Goal: Information Seeking & Learning: Learn about a topic

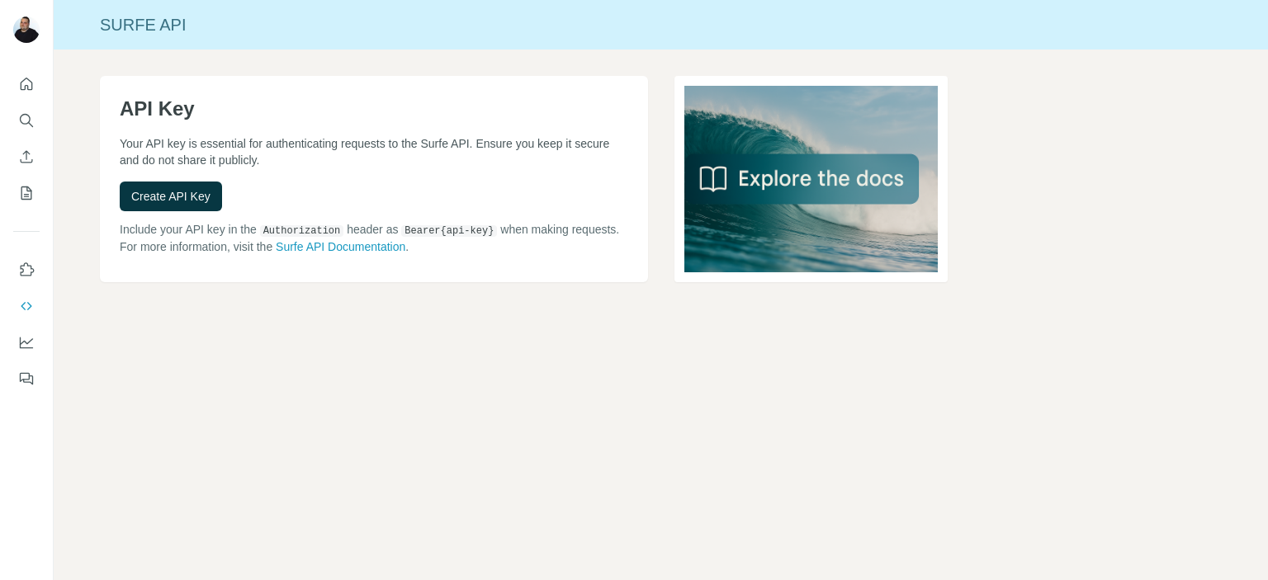
click at [182, 200] on span "Create API Key" at bounding box center [170, 196] width 79 height 17
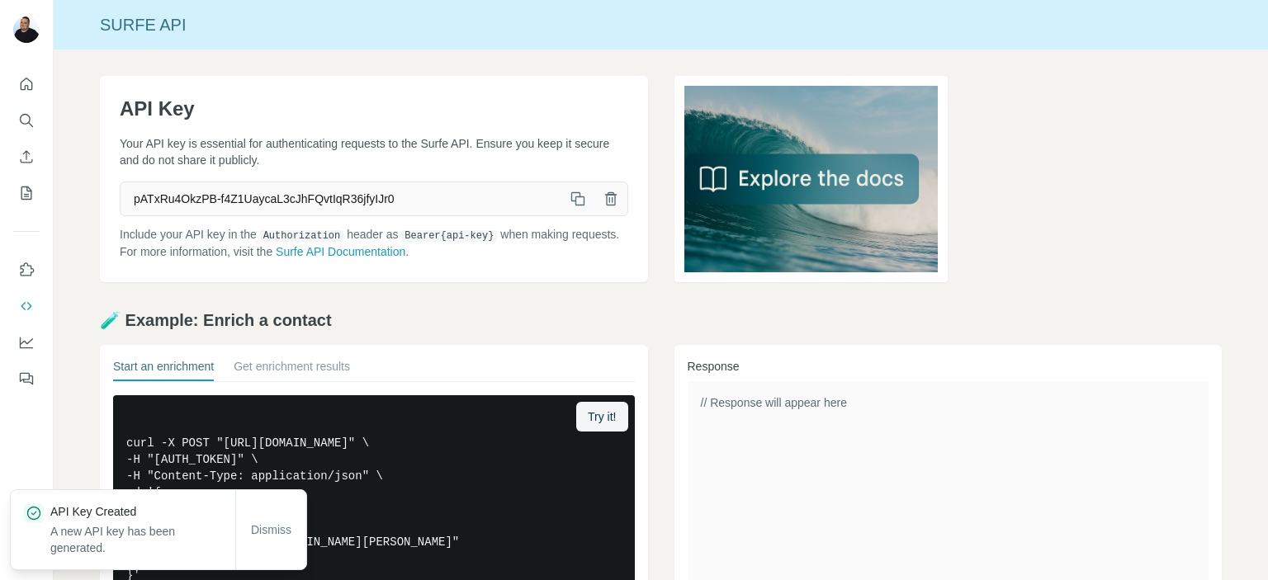
click at [569, 196] on icon "button" at bounding box center [577, 199] width 17 height 17
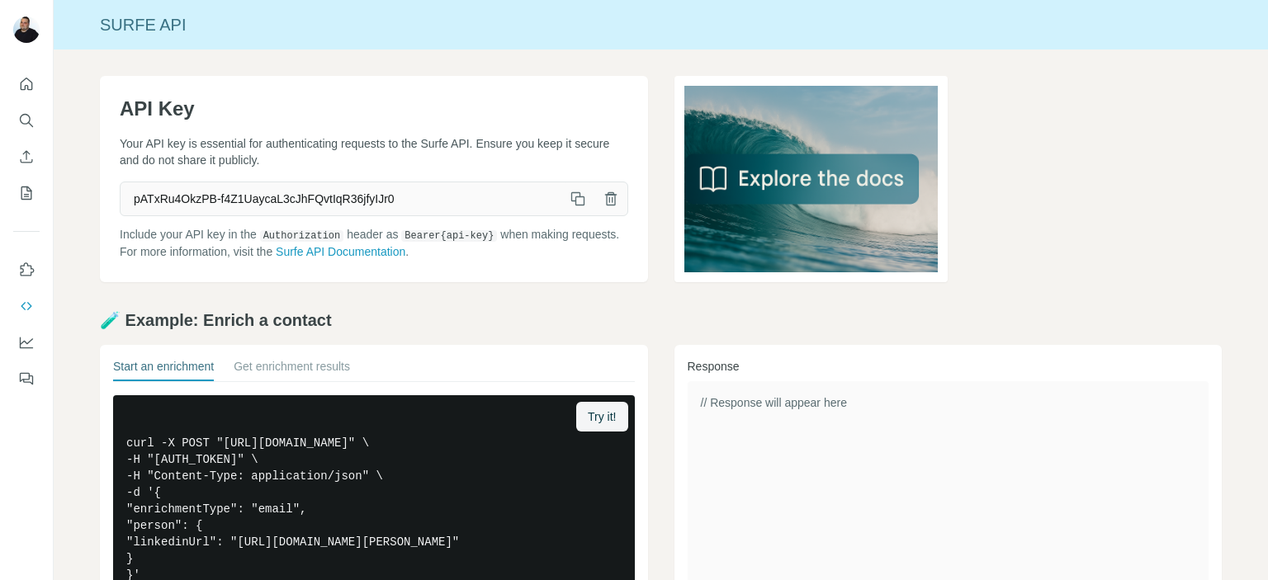
click at [569, 199] on icon "button" at bounding box center [577, 199] width 17 height 17
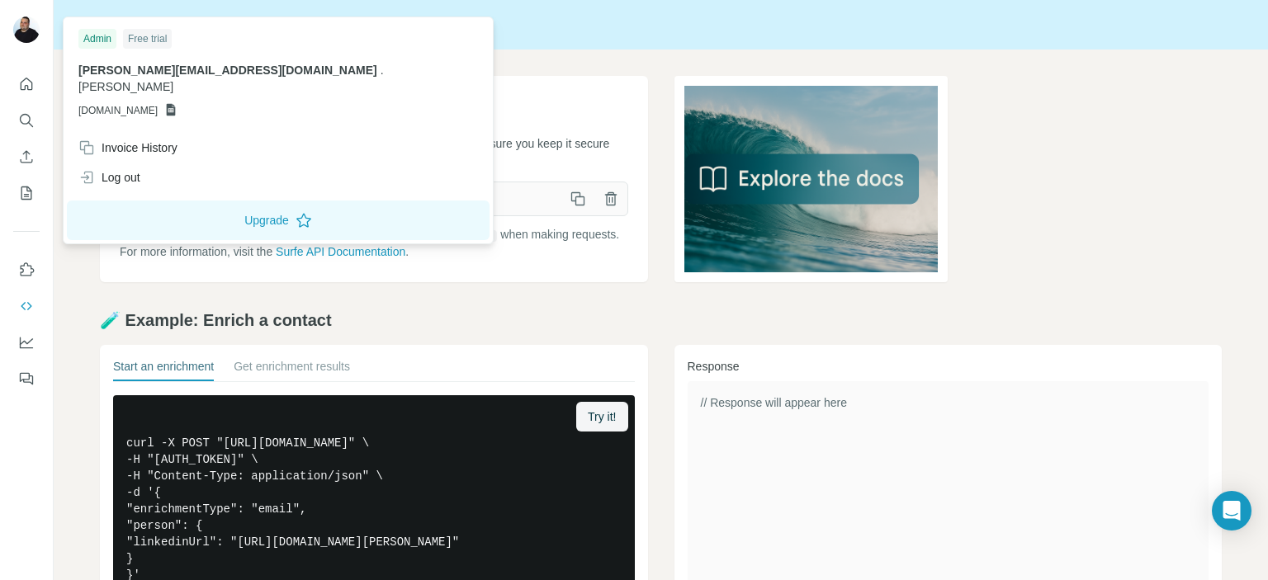
click at [22, 27] on img at bounding box center [26, 30] width 26 height 26
click at [1235, 507] on icon "Open Intercom Messenger" at bounding box center [1230, 510] width 19 height 21
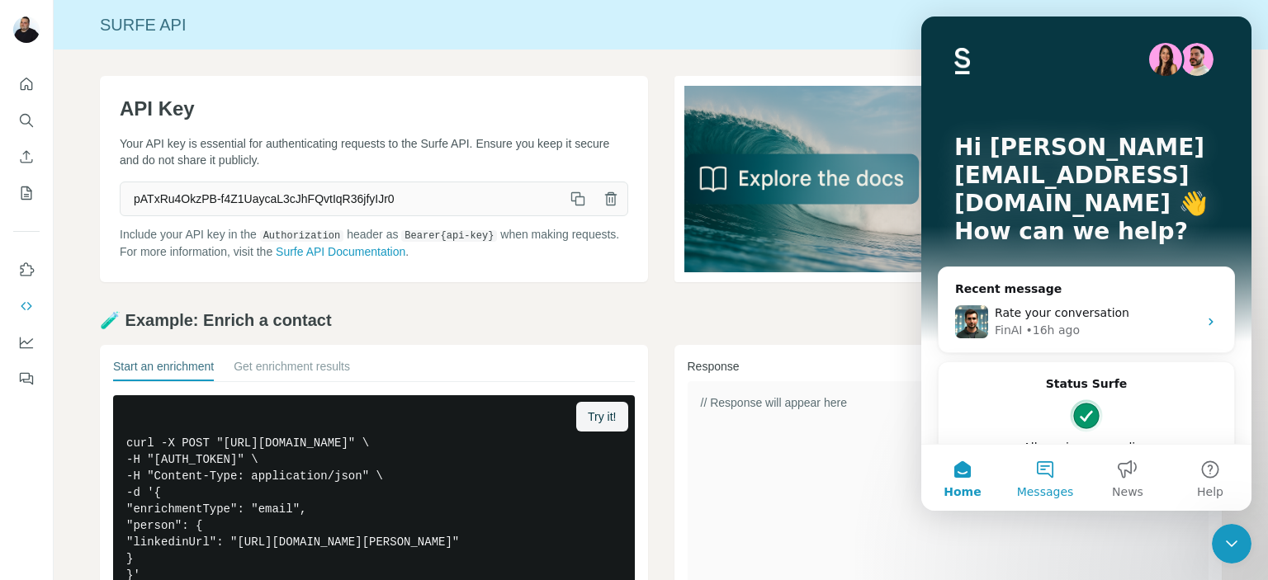
click at [1045, 475] on button "Messages" at bounding box center [1044, 478] width 83 height 66
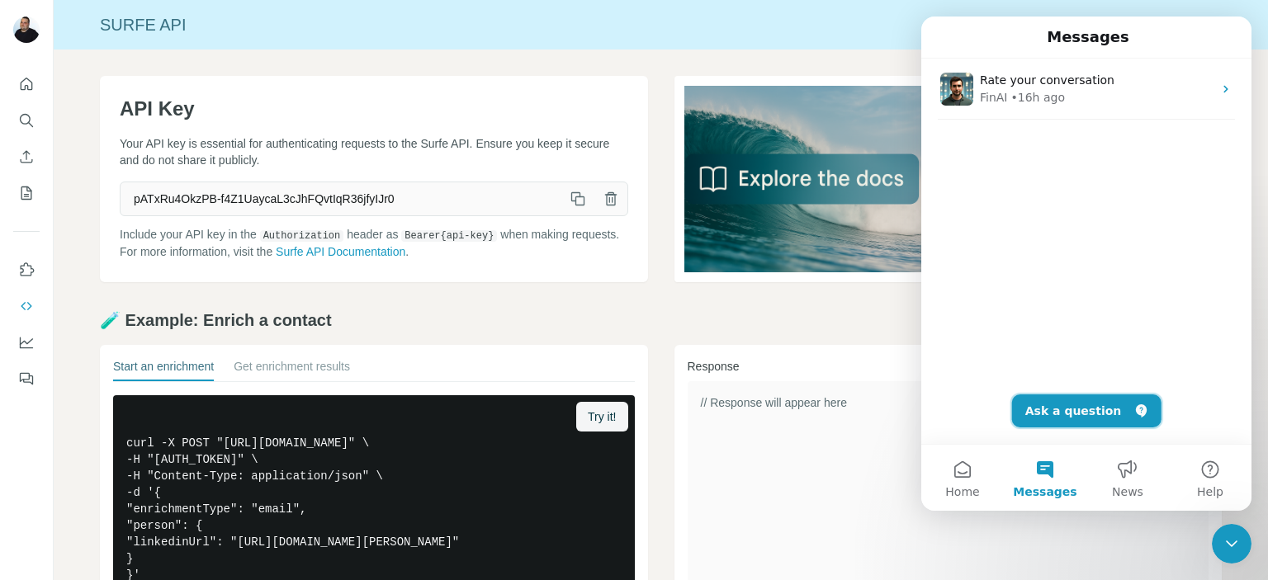
click at [1073, 414] on button "Ask a question" at bounding box center [1086, 410] width 149 height 33
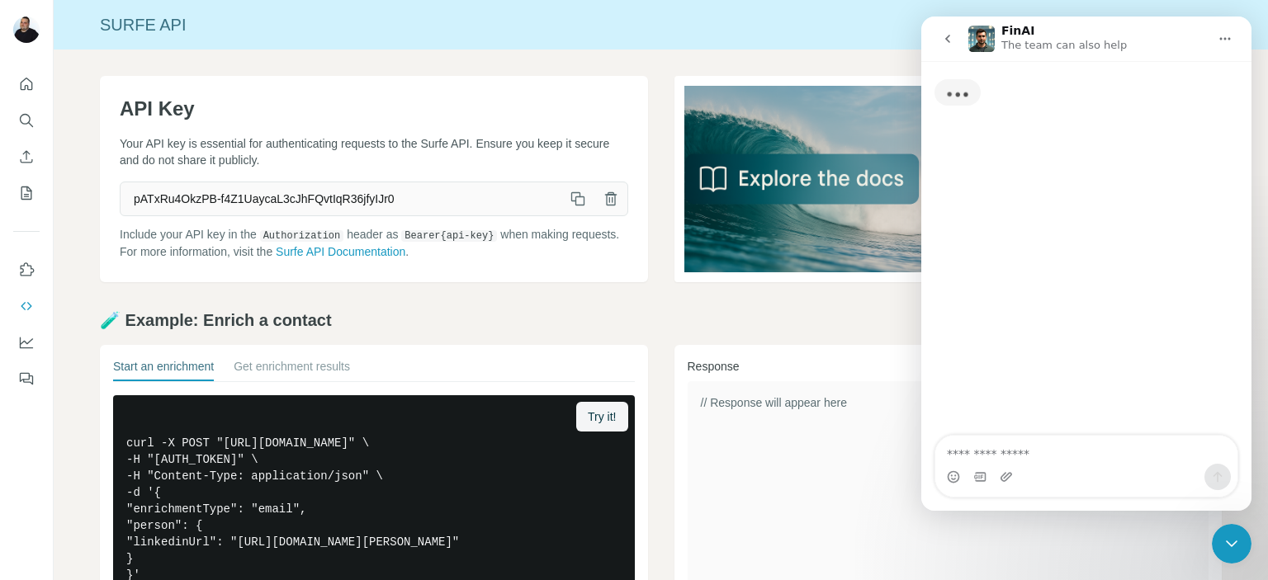
click at [1060, 456] on textarea "Ask a question…" at bounding box center [1086, 450] width 302 height 28
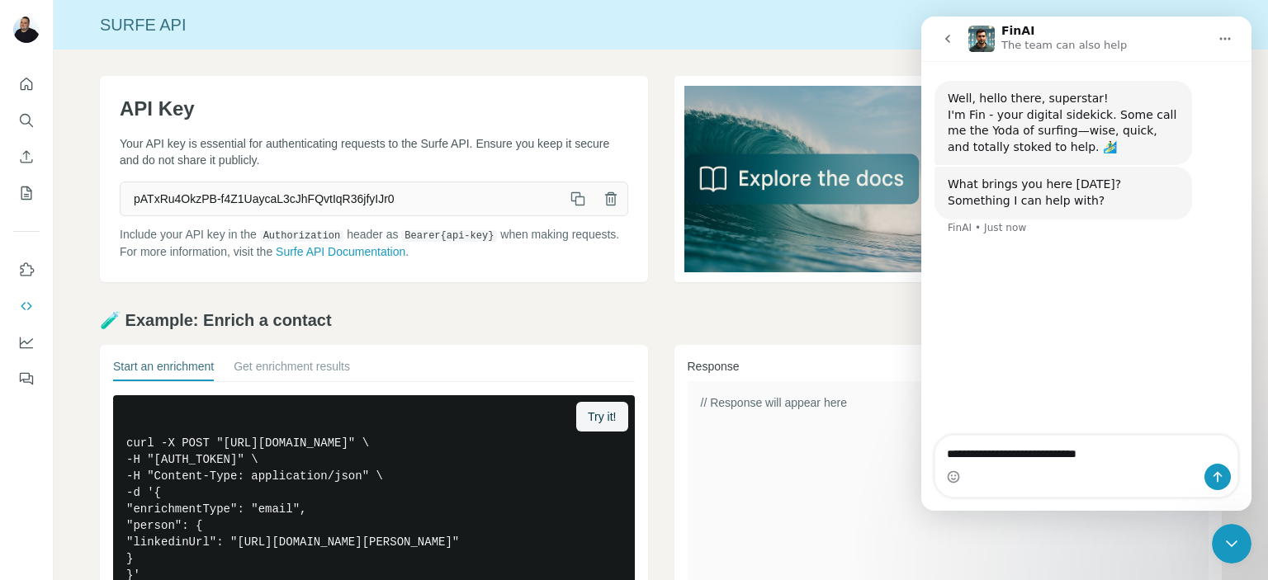
type textarea "**********"
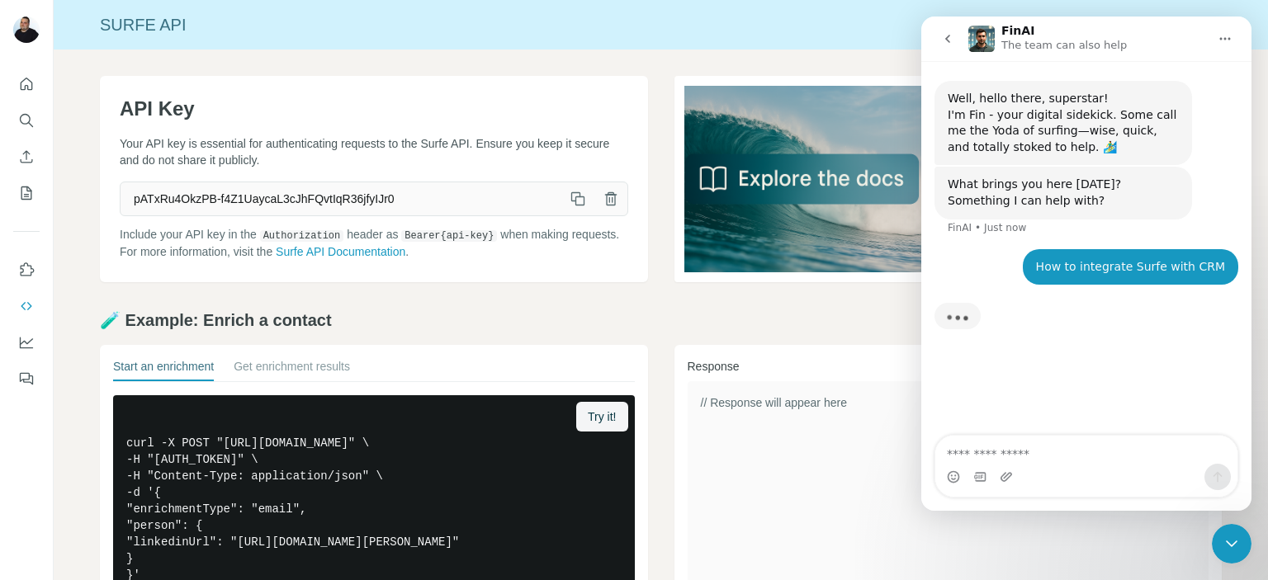
click at [1112, 450] on textarea "Ask a question…" at bounding box center [1086, 450] width 302 height 28
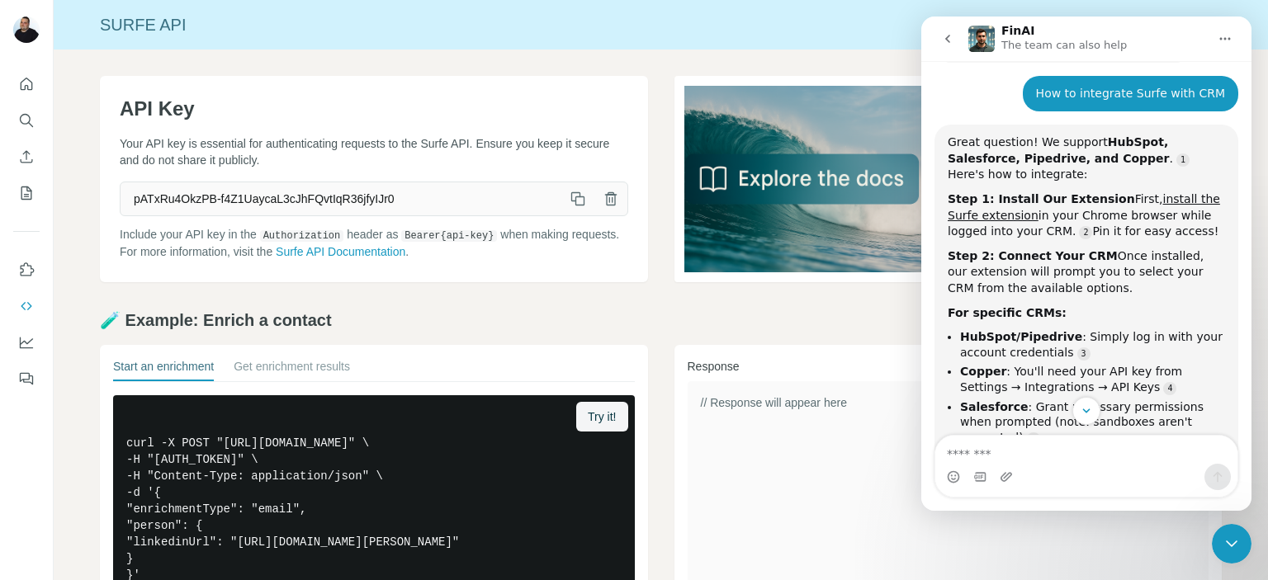
scroll to position [127, 0]
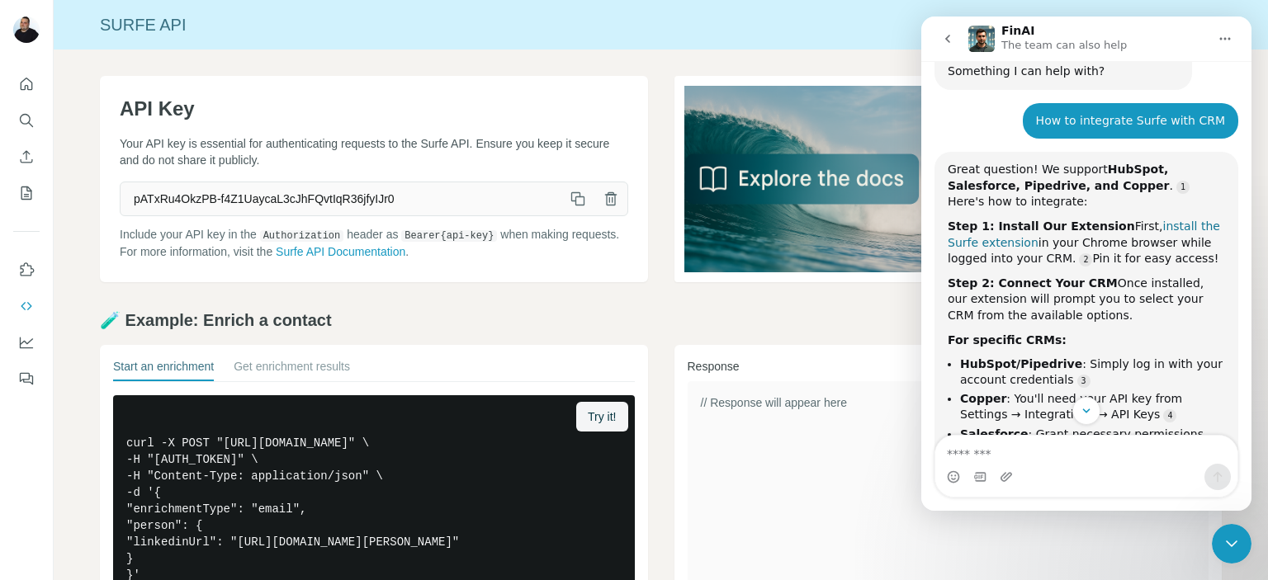
click at [968, 227] on link "install the Surfe extension" at bounding box center [1083, 235] width 272 height 30
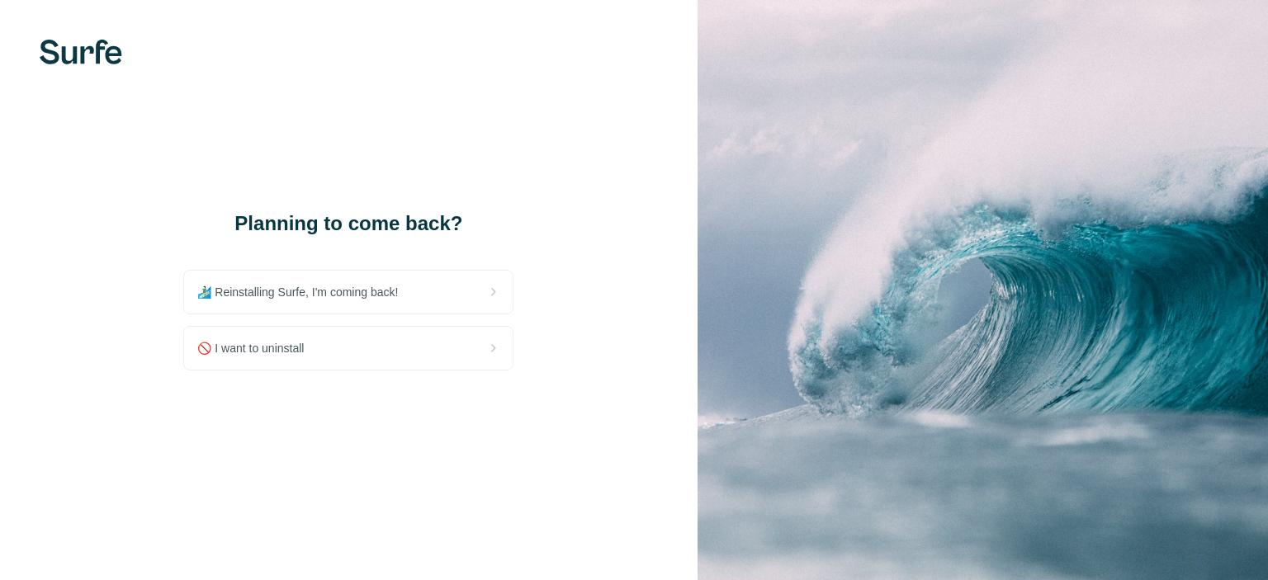
click at [395, 290] on span "🏄🏻‍♂️ Reinstalling Surfe, I'm coming back!" at bounding box center [304, 292] width 214 height 17
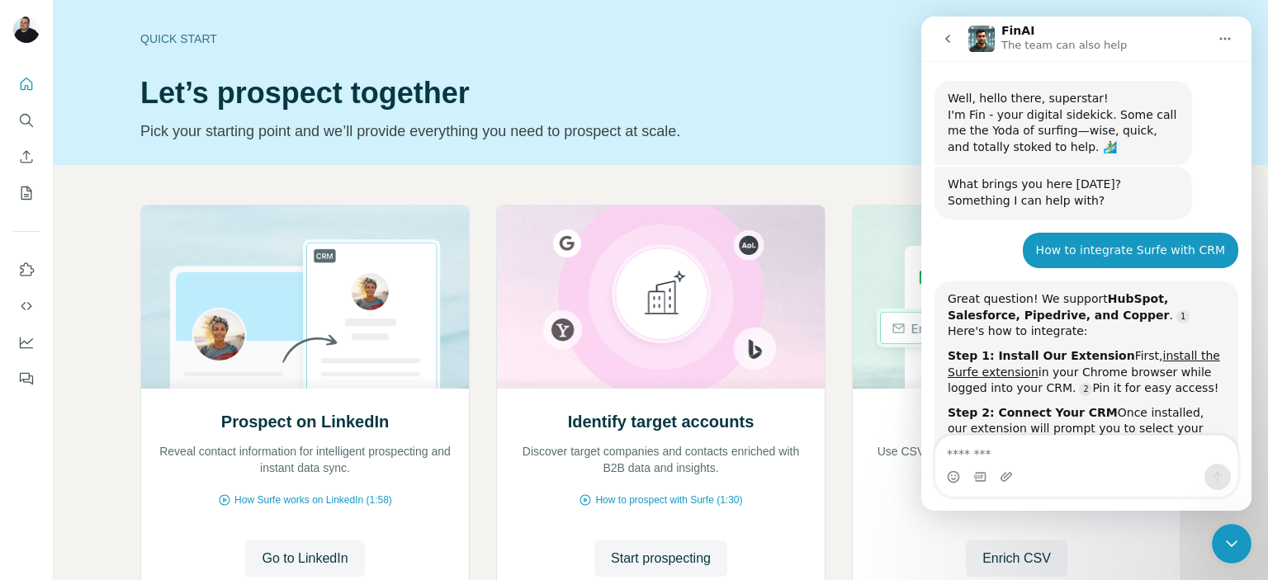
scroll to position [346, 0]
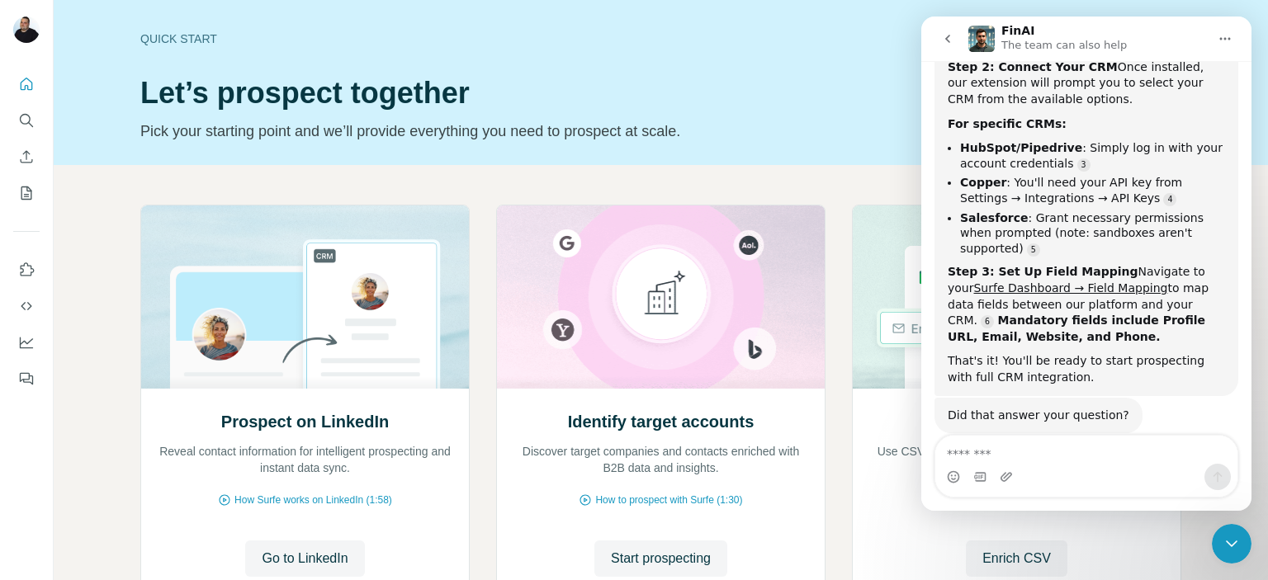
click at [674, 65] on div "Quick start Let’s prospect together Pick your starting point and we’ll provide …" at bounding box center [538, 82] width 796 height 120
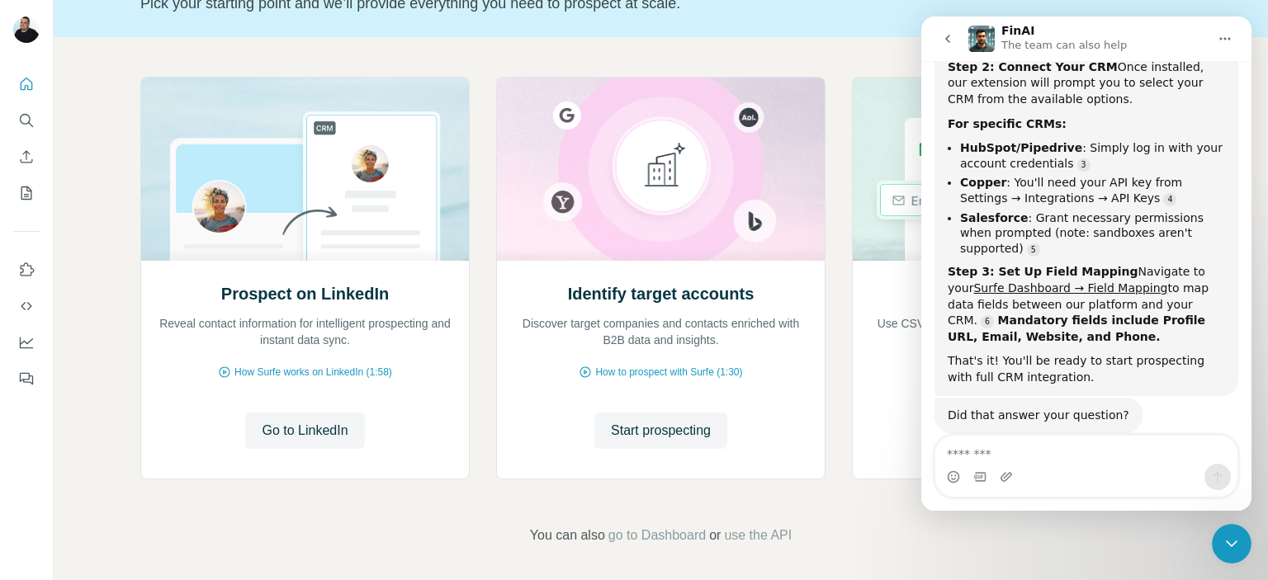
scroll to position [132, 0]
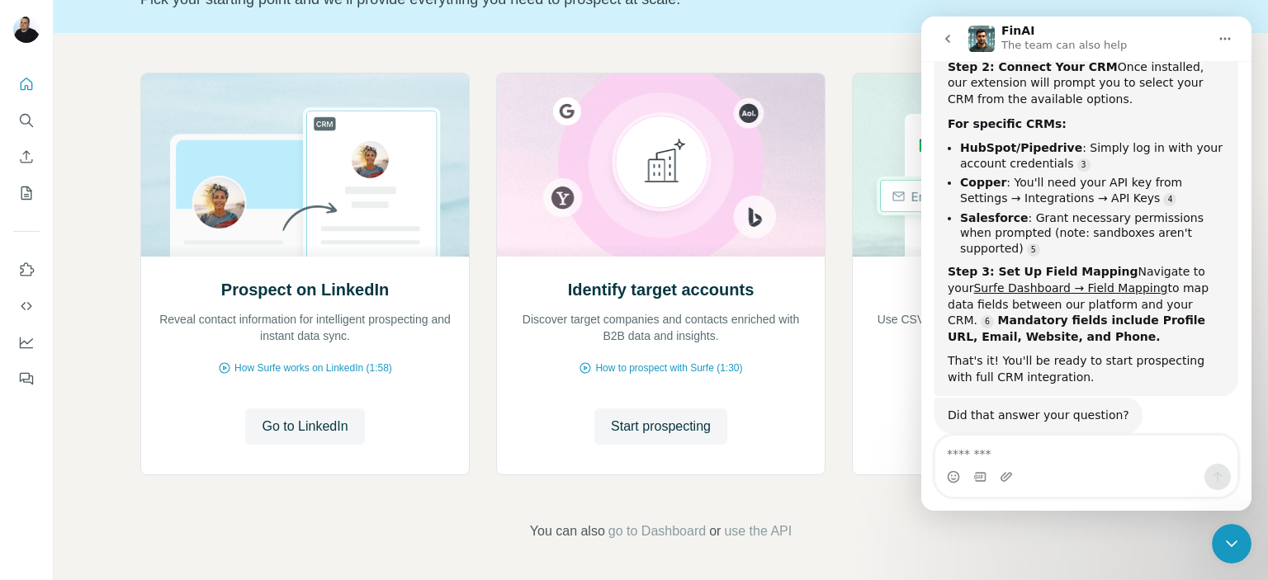
click at [956, 39] on button "go back" at bounding box center [947, 38] width 31 height 31
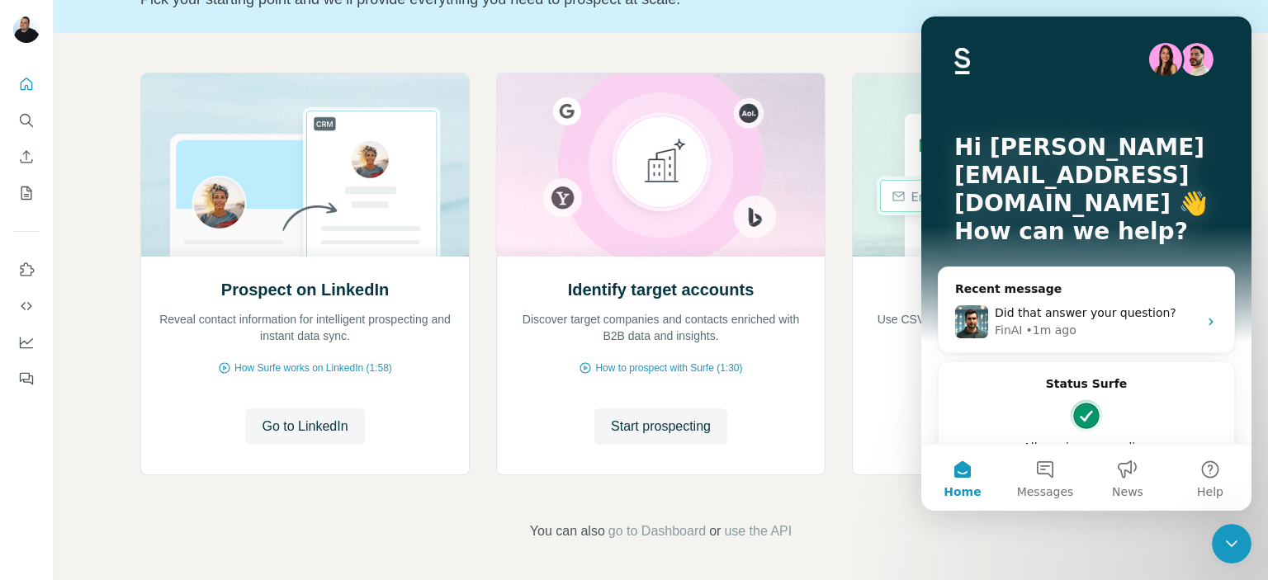
scroll to position [0, 0]
drag, startPoint x: 974, startPoint y: 34, endPoint x: 1033, endPoint y: 44, distance: 60.2
click at [1033, 44] on div "Hi victor.b@grinteq.com 👋 How can we help?" at bounding box center [1085, 193] width 297 height 353
click at [1062, 42] on div "Hi victor.b@grinteq.com 👋 How can we help?" at bounding box center [1085, 193] width 297 height 353
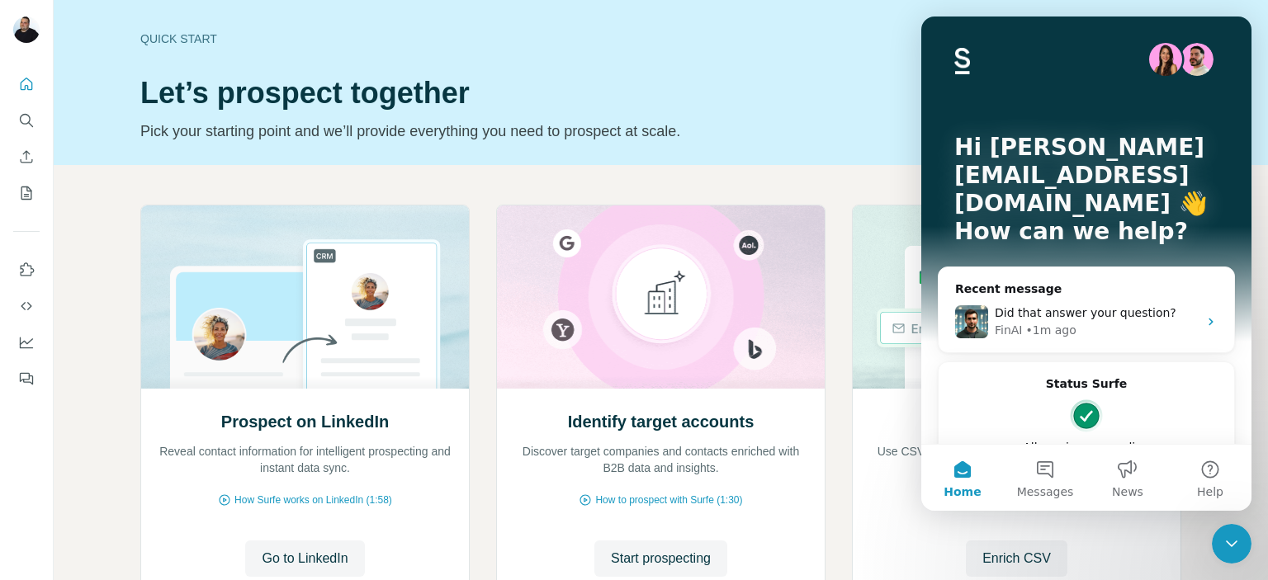
click at [541, 143] on div "Quick start Let’s prospect together Pick your starting point and we’ll provide …" at bounding box center [661, 82] width 1214 height 165
click at [619, 124] on p "Pick your starting point and we’ll provide everything you need to prospect at s…" at bounding box center [538, 131] width 796 height 23
click at [1235, 536] on icon "Close Intercom Messenger" at bounding box center [1231, 544] width 20 height 20
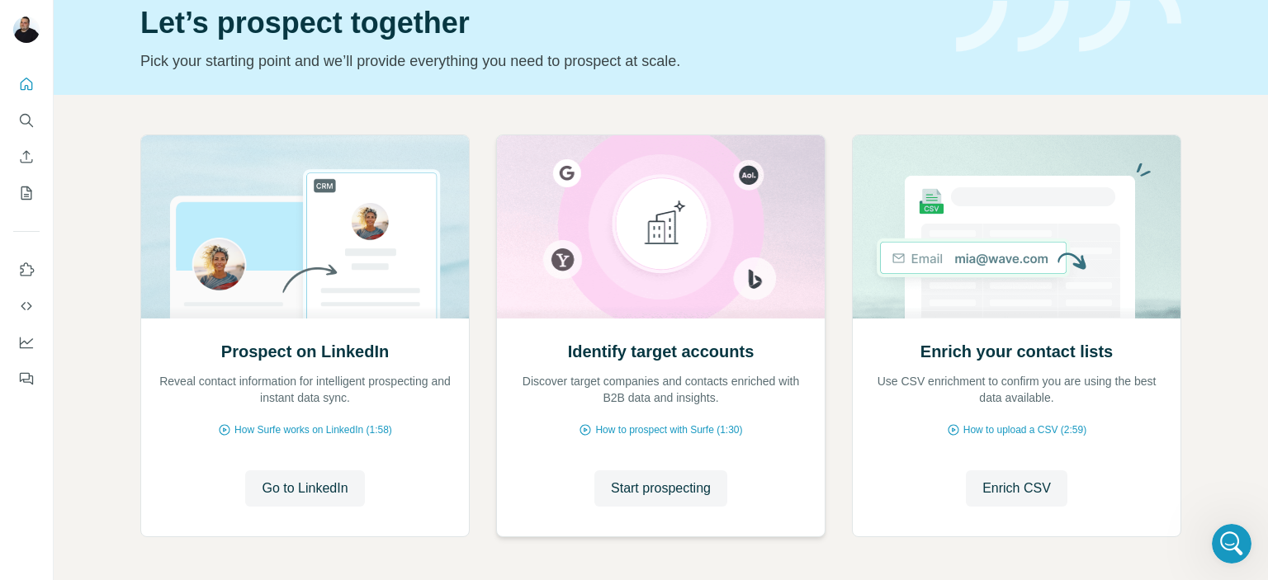
scroll to position [132, 0]
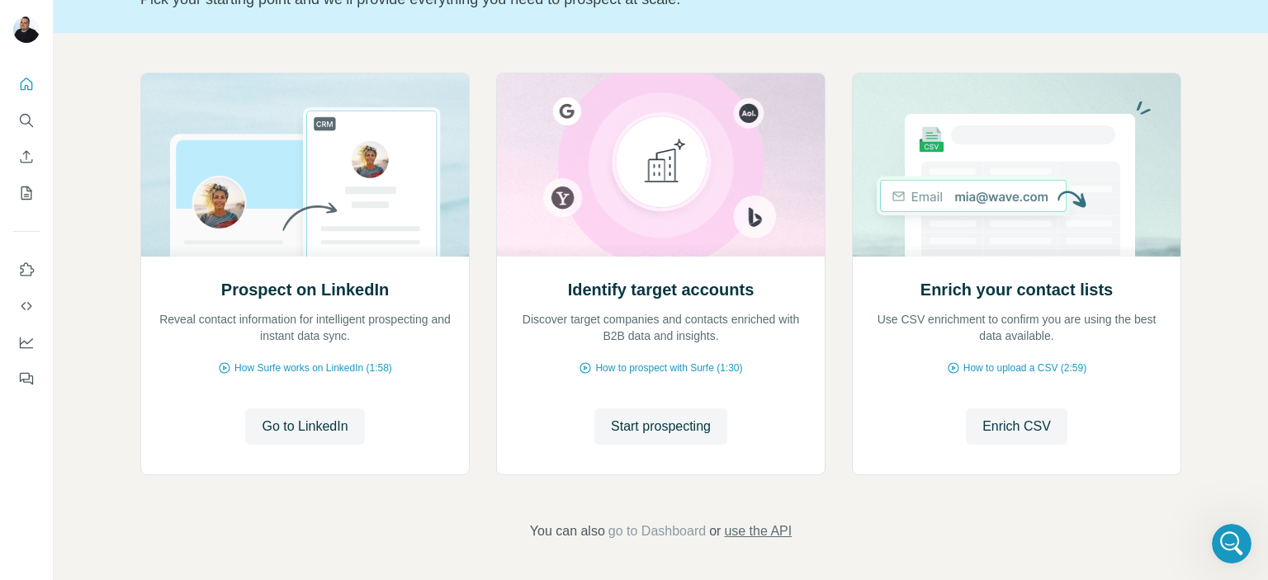
click at [753, 537] on span "use the API" at bounding box center [758, 532] width 68 height 20
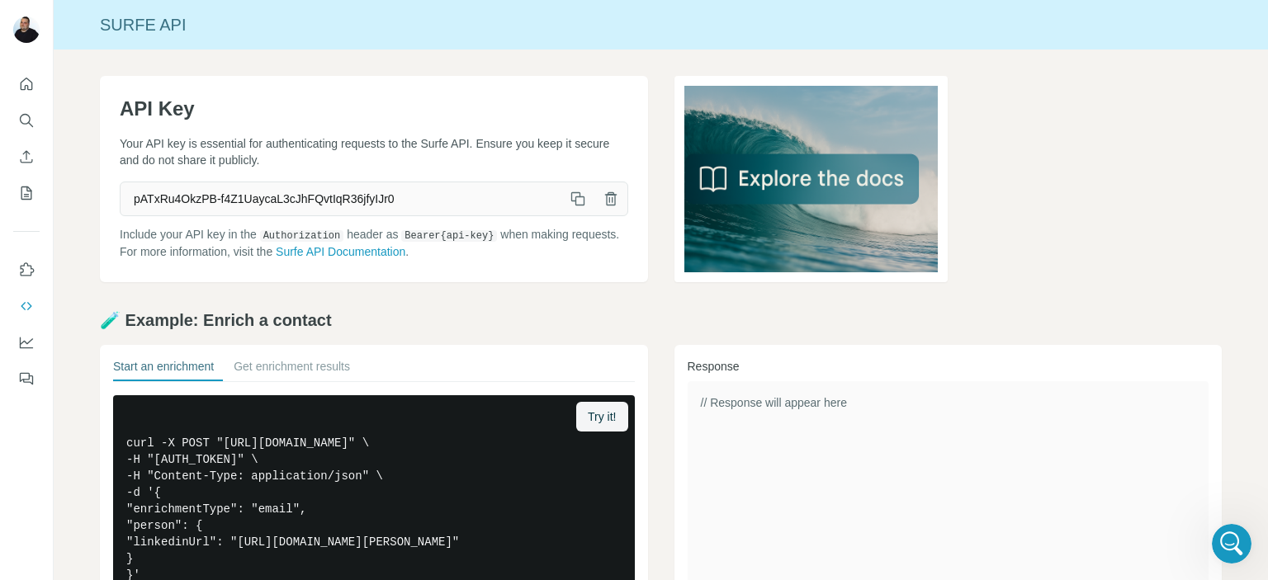
click at [577, 194] on icon "button" at bounding box center [577, 199] width 17 height 17
click at [826, 174] on img at bounding box center [811, 179] width 274 height 206
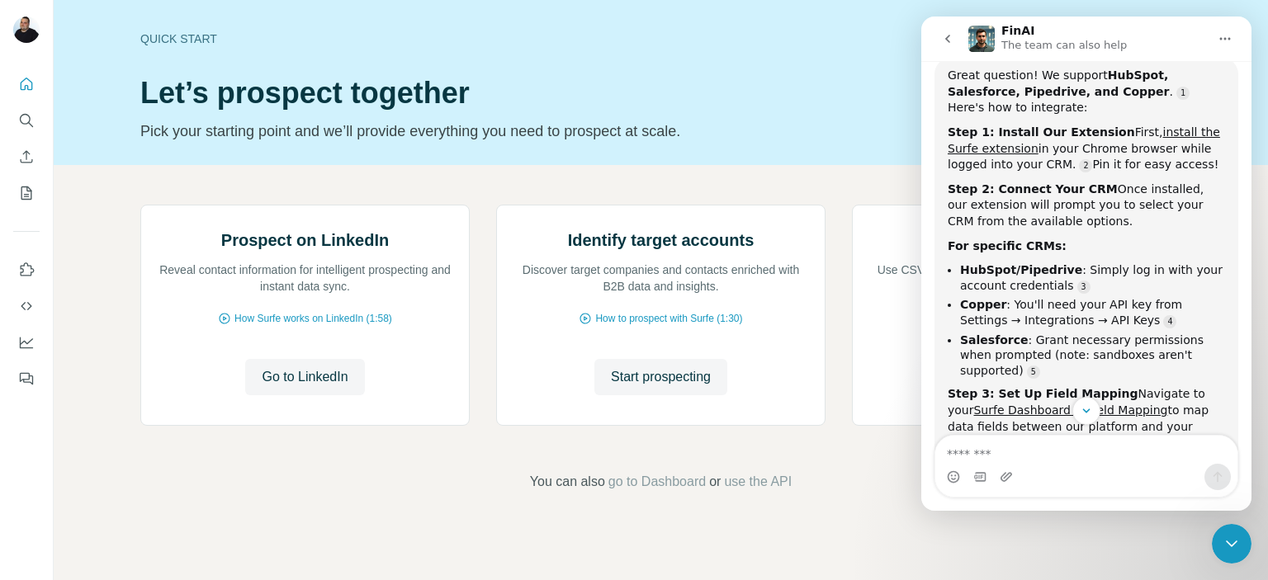
scroll to position [201, 0]
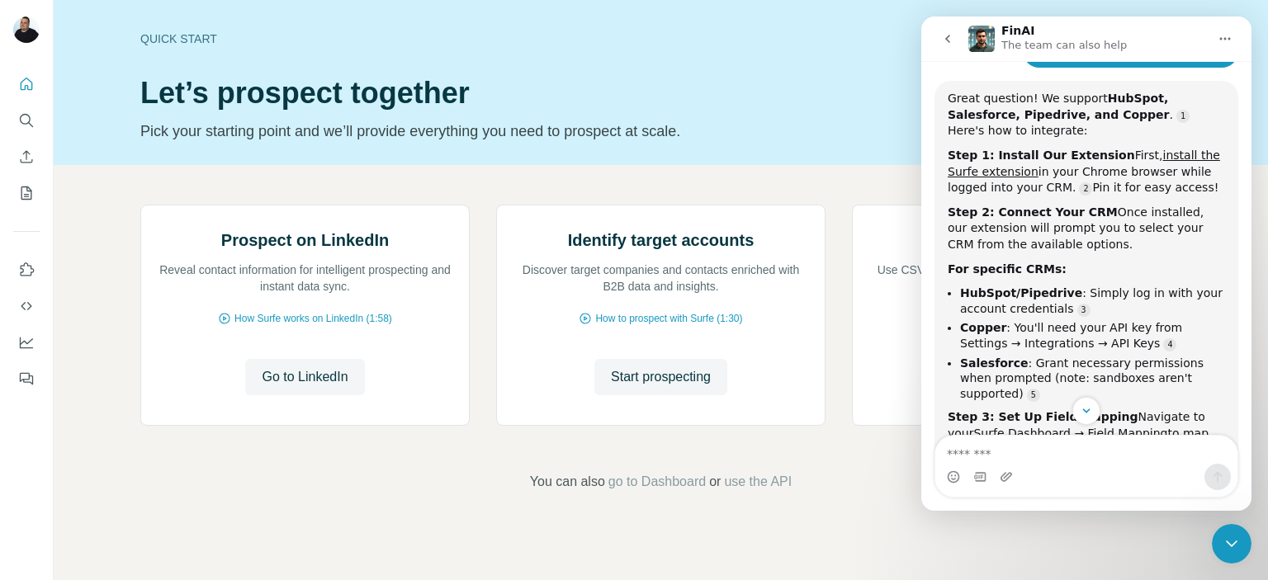
click at [1034, 173] on div "Step 1: Install Our Extension First, install the Surfe extension in your Chrome…" at bounding box center [1085, 172] width 277 height 49
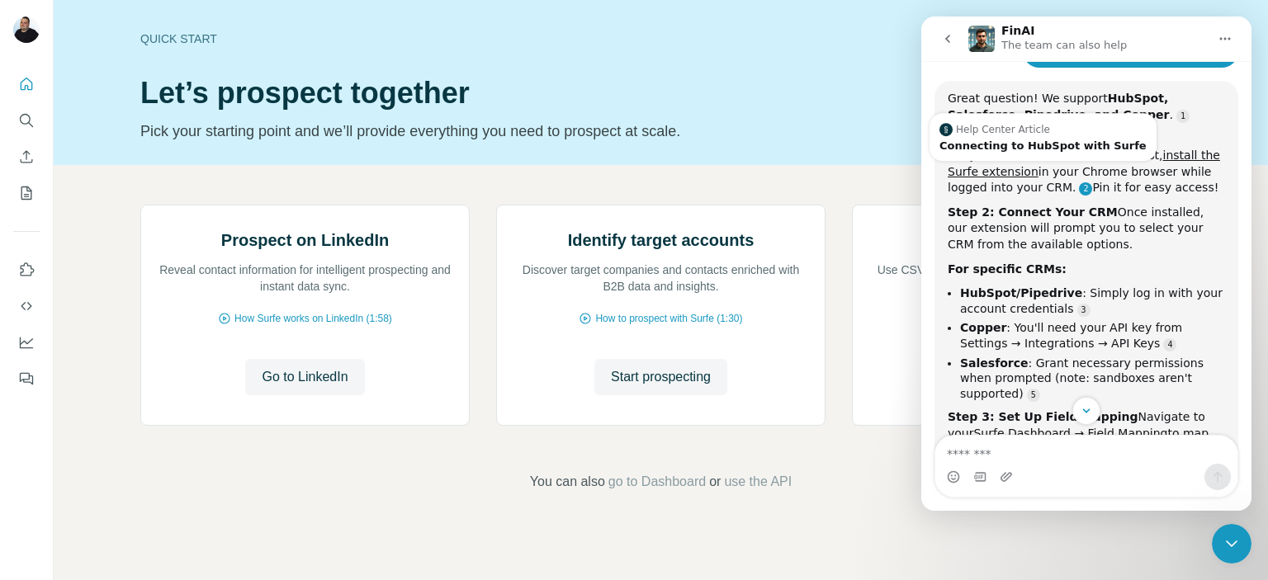
click at [1079, 182] on link "Source reference 10774272:" at bounding box center [1085, 188] width 13 height 13
click at [1013, 147] on div "Connecting to HubSpot with Surfe" at bounding box center [1042, 145] width 207 height 11
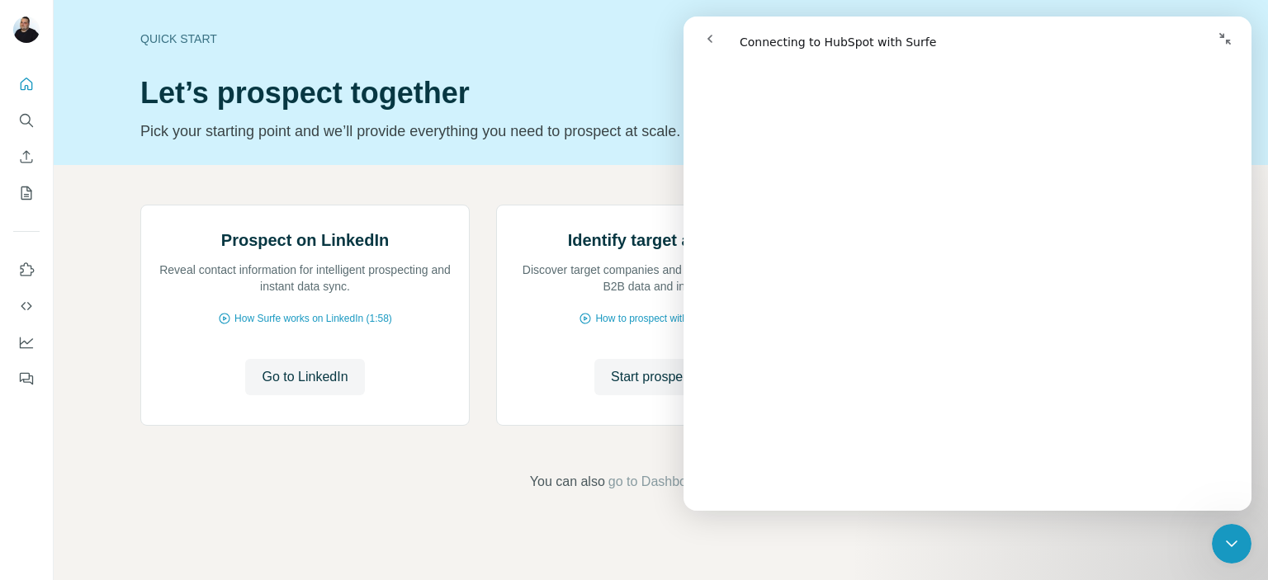
scroll to position [908, 0]
click at [460, 150] on div "Quick start Let’s prospect together Pick your starting point and we’ll provide …" at bounding box center [661, 82] width 1214 height 165
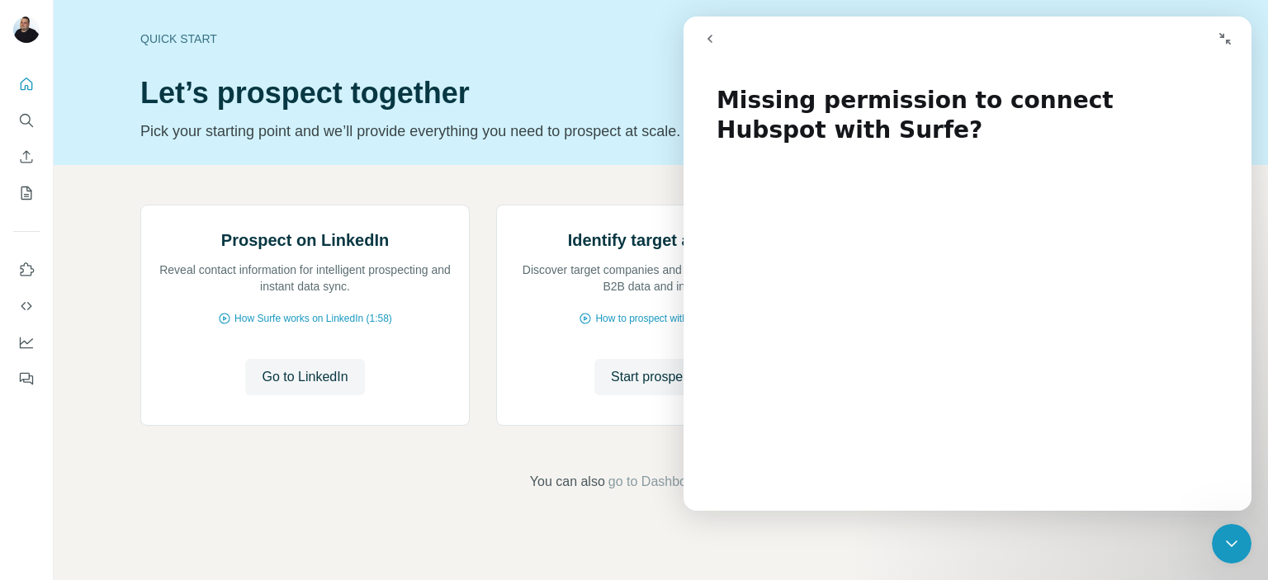
click at [720, 52] on button "go back" at bounding box center [709, 38] width 31 height 31
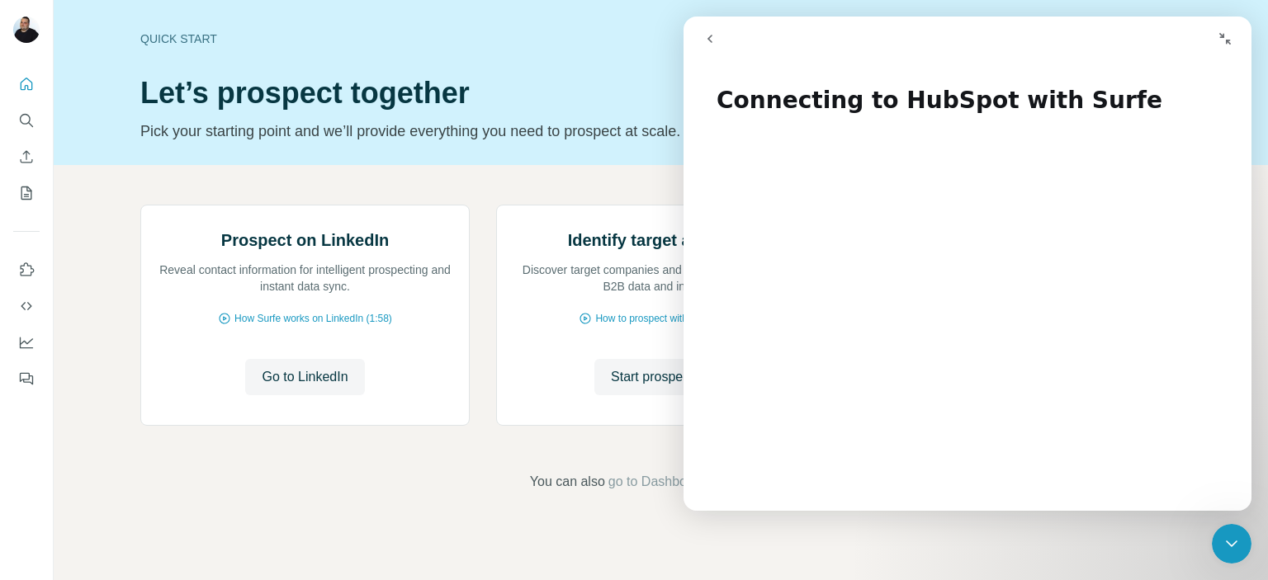
click at [720, 52] on button "go back" at bounding box center [709, 38] width 31 height 31
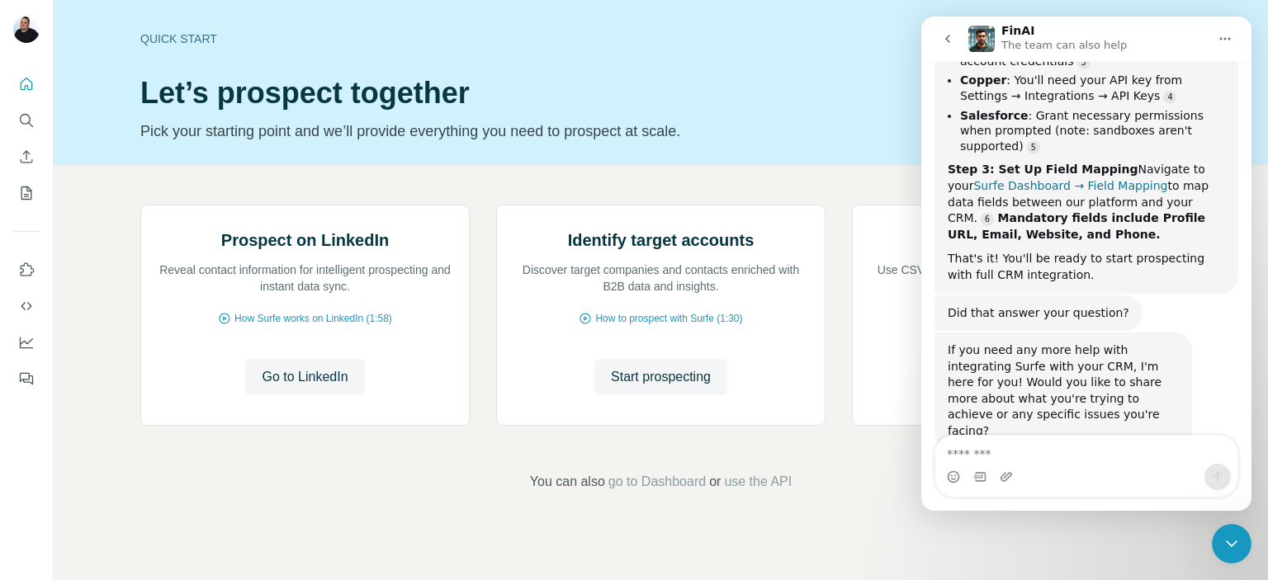
scroll to position [132, 0]
click at [956, 35] on button "go back" at bounding box center [947, 38] width 31 height 31
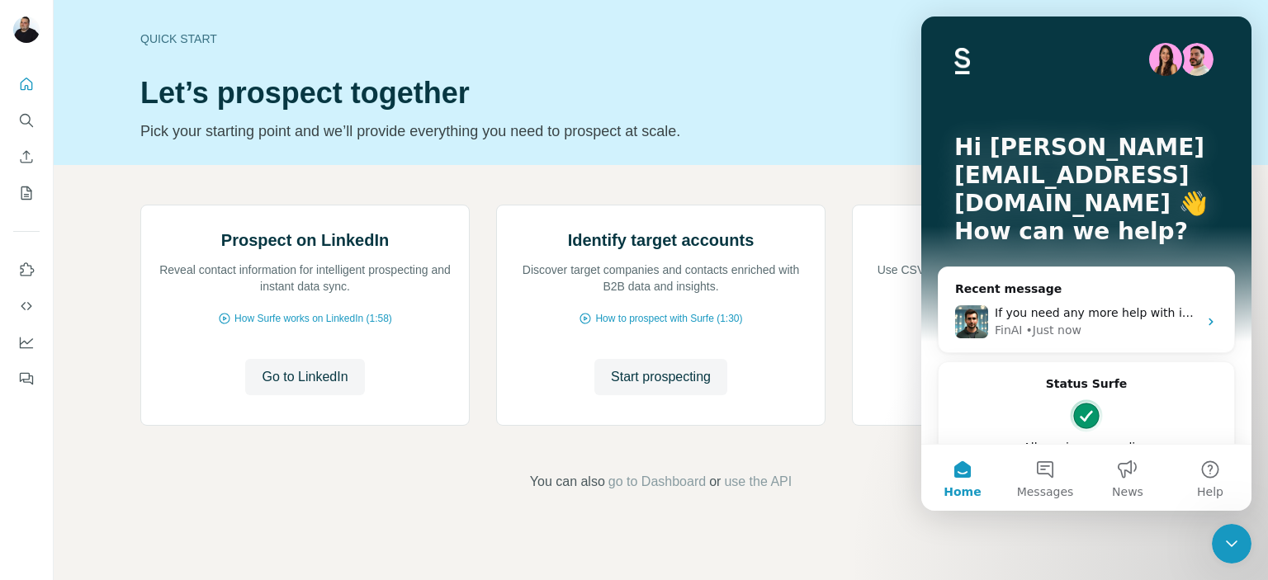
click at [1229, 546] on icon "Close Intercom Messenger" at bounding box center [1231, 544] width 20 height 20
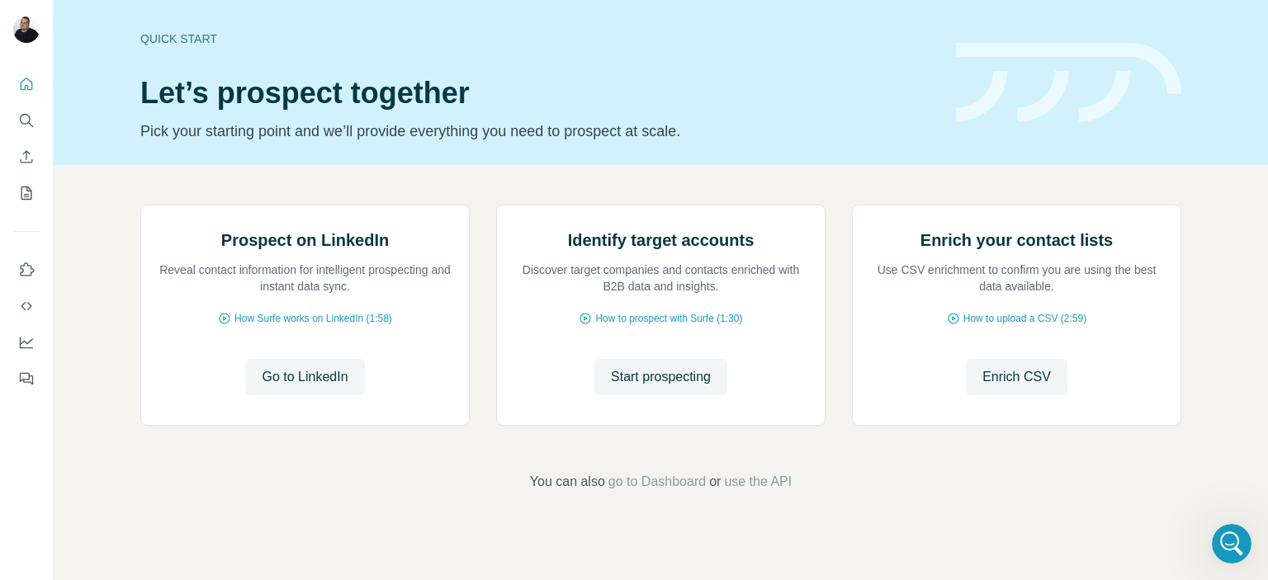
click at [395, 89] on h1 "Let’s prospect together" at bounding box center [538, 93] width 796 height 33
click at [29, 117] on icon "Search" at bounding box center [25, 119] width 11 height 11
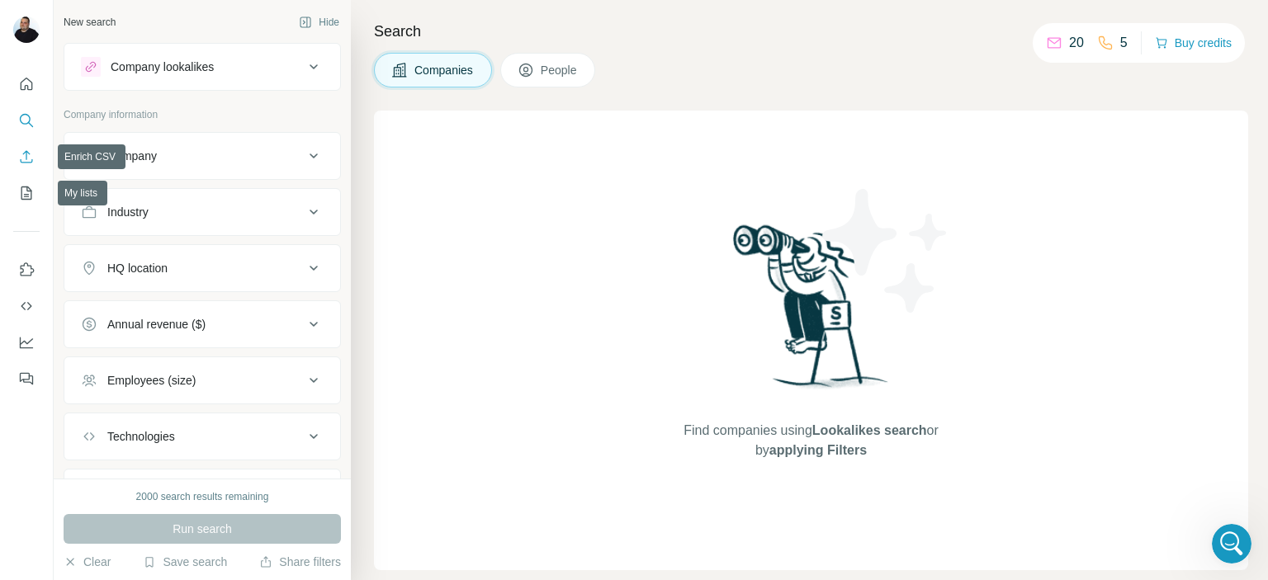
click at [32, 159] on icon "Enrich CSV" at bounding box center [27, 156] width 12 height 12
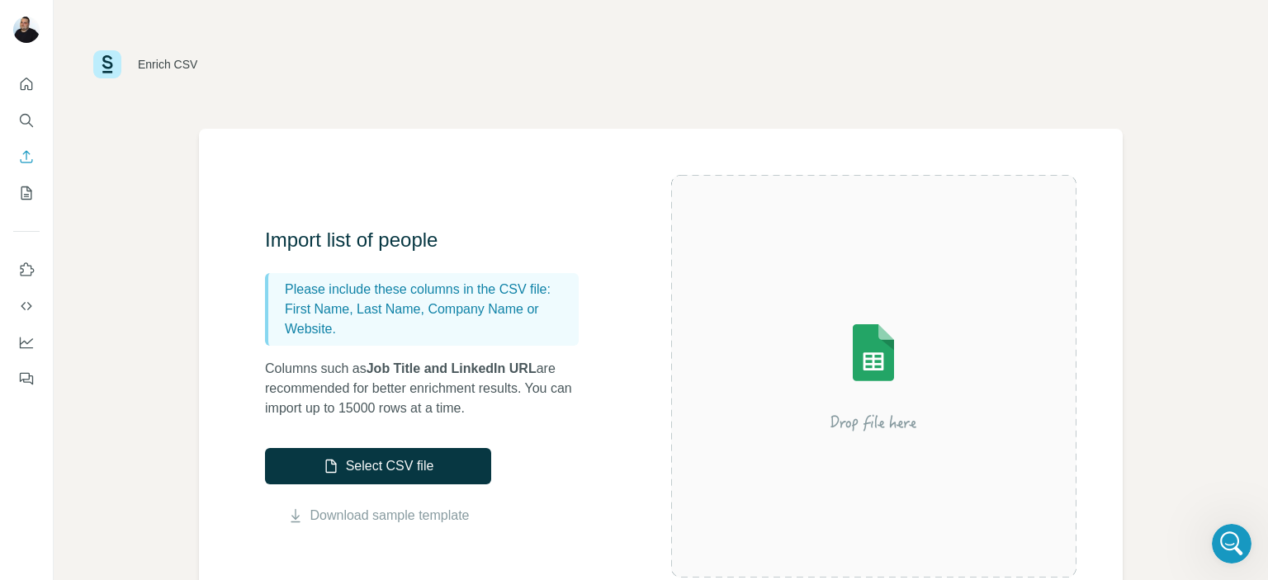
click at [28, 194] on icon "My lists" at bounding box center [28, 192] width 8 height 11
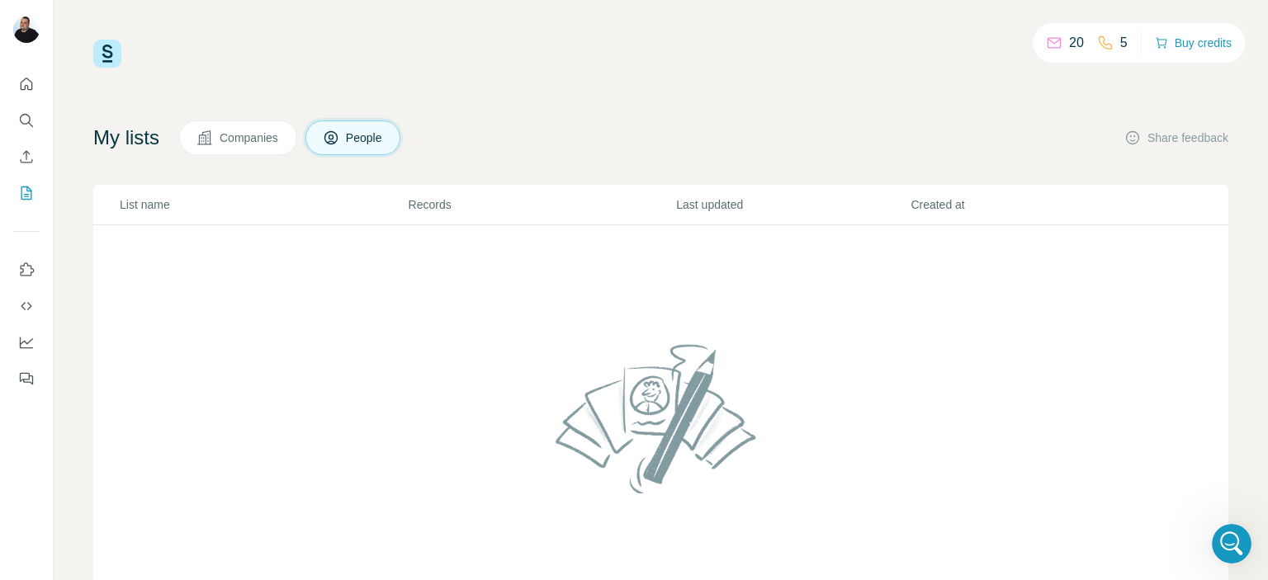
click at [254, 143] on span "Companies" at bounding box center [250, 138] width 60 height 17
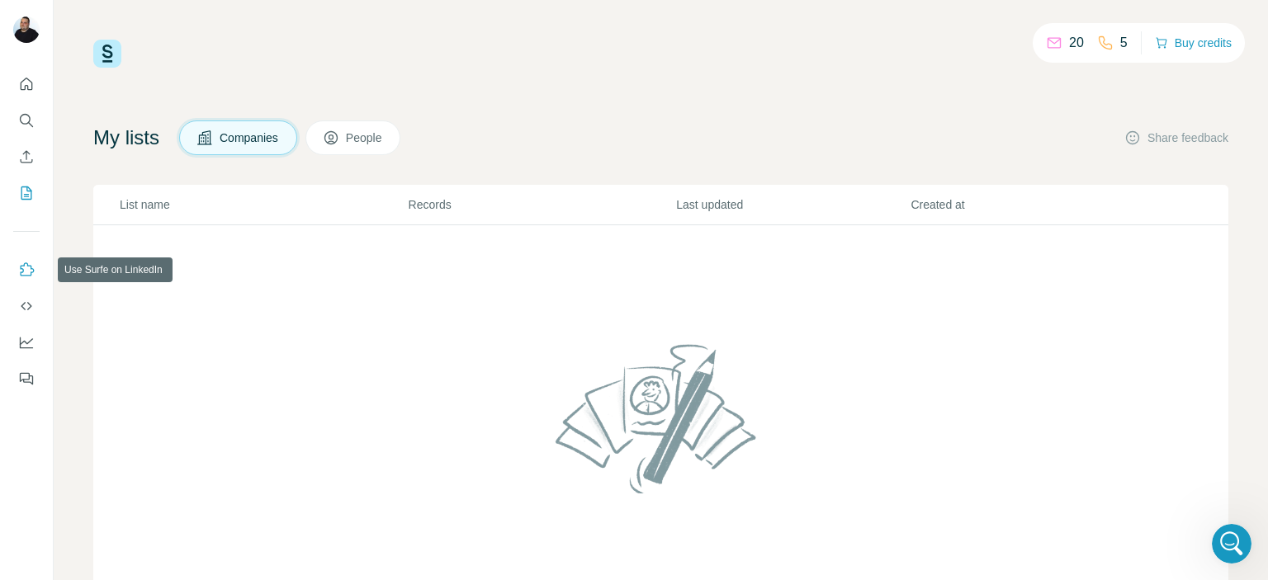
click at [23, 270] on icon "Use Surfe on LinkedIn" at bounding box center [28, 268] width 14 height 13
click at [33, 306] on icon "Use Surfe API" at bounding box center [26, 306] width 17 height 17
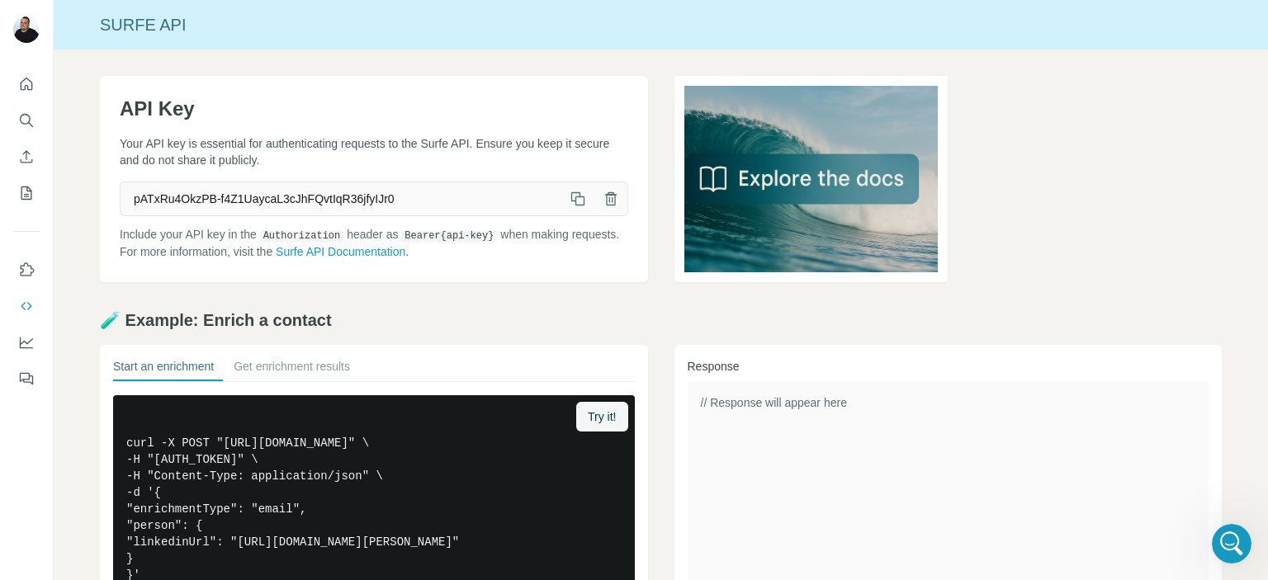
click at [26, 344] on icon "Dashboard" at bounding box center [26, 342] width 17 height 17
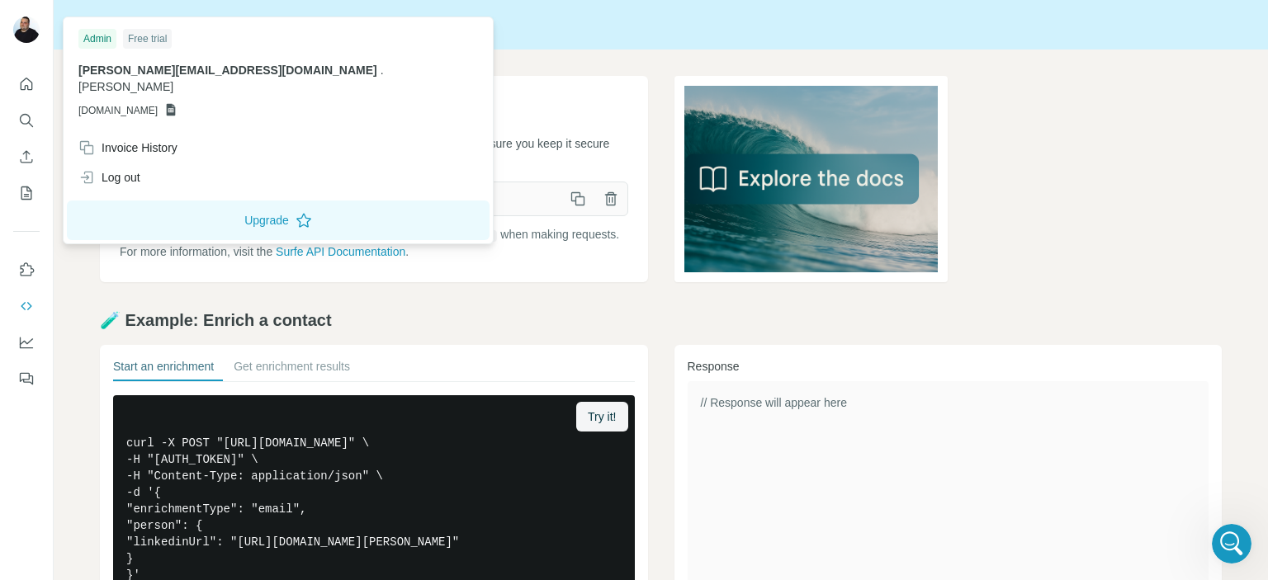
click at [7, 26] on div at bounding box center [29, 32] width 48 height 54
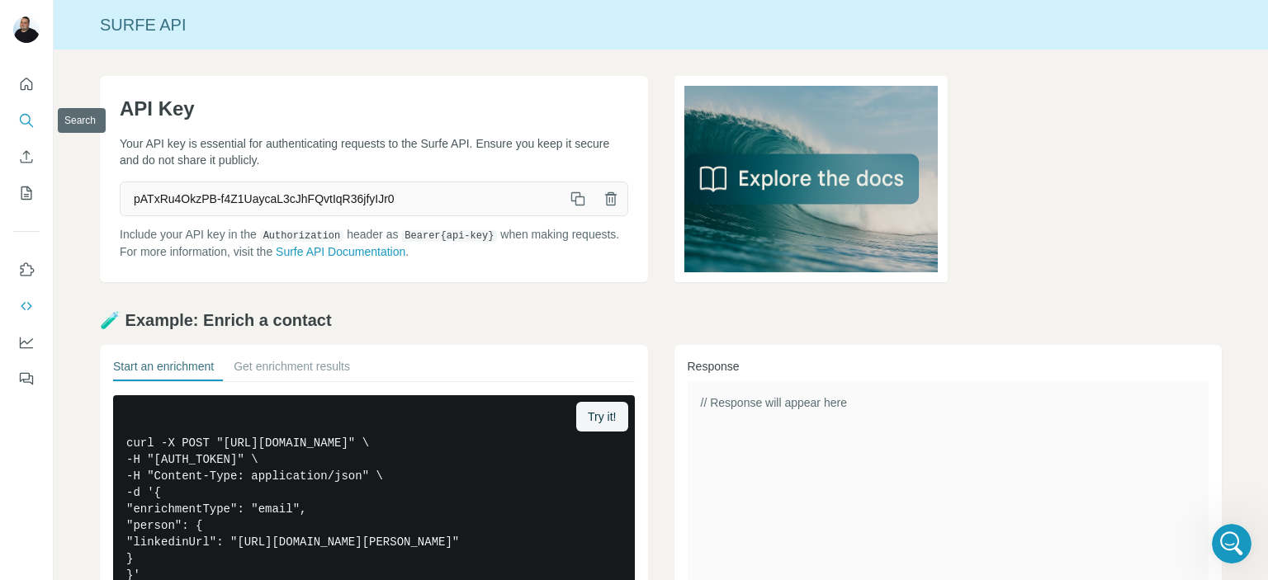
click at [32, 124] on icon "Search" at bounding box center [26, 120] width 17 height 17
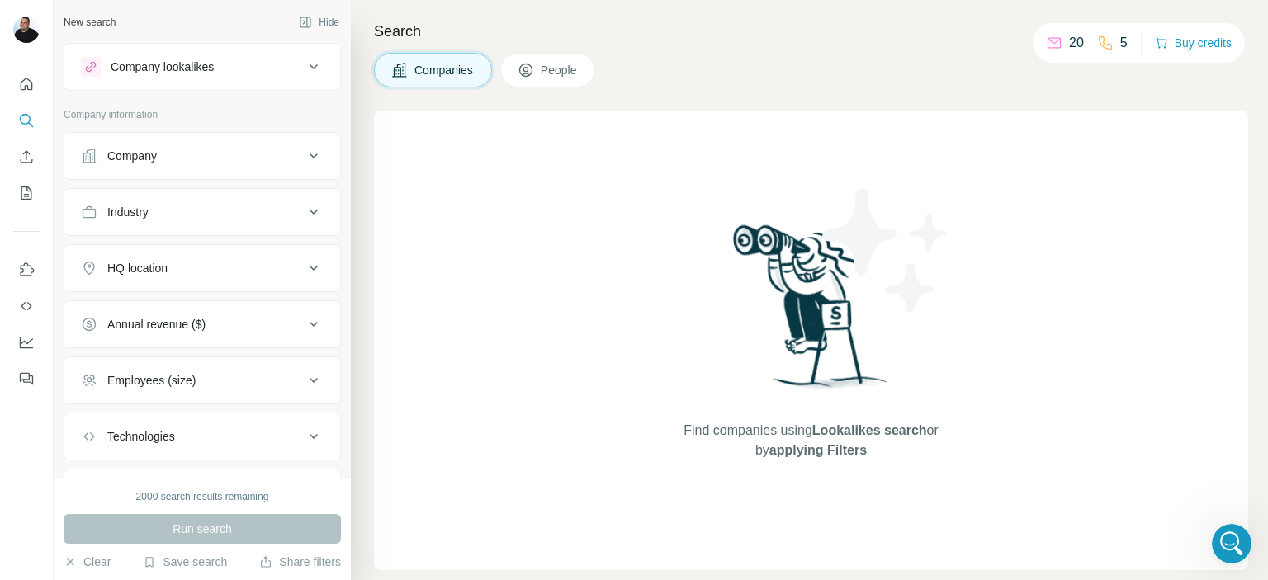
click at [244, 148] on div "Company" at bounding box center [192, 156] width 223 height 17
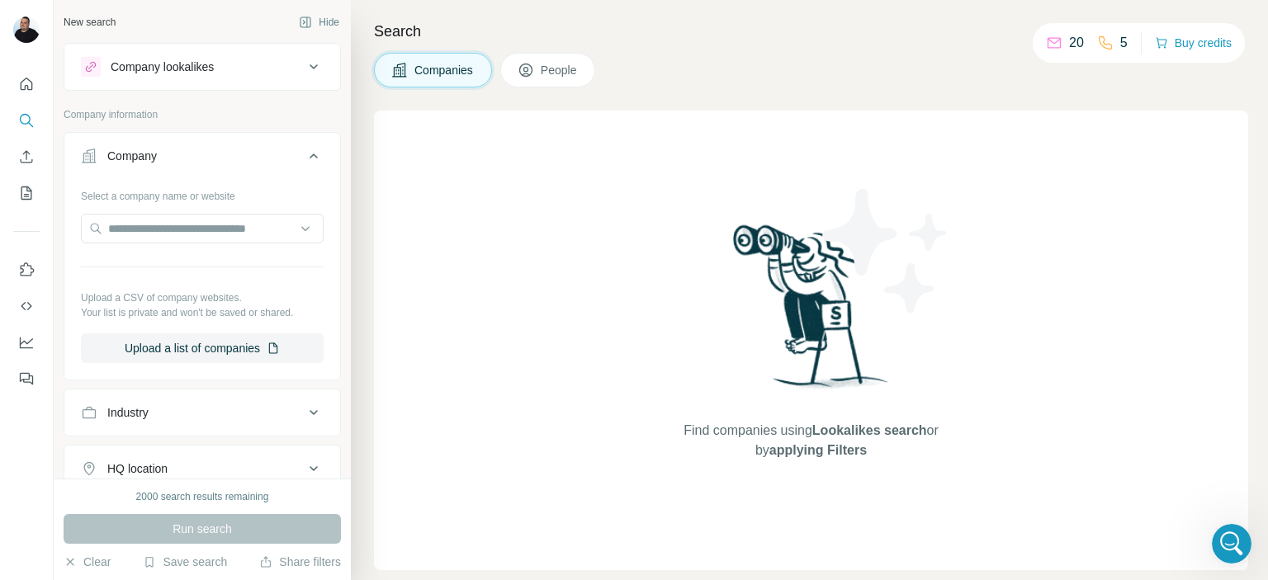
click at [267, 154] on div "Company" at bounding box center [192, 156] width 223 height 17
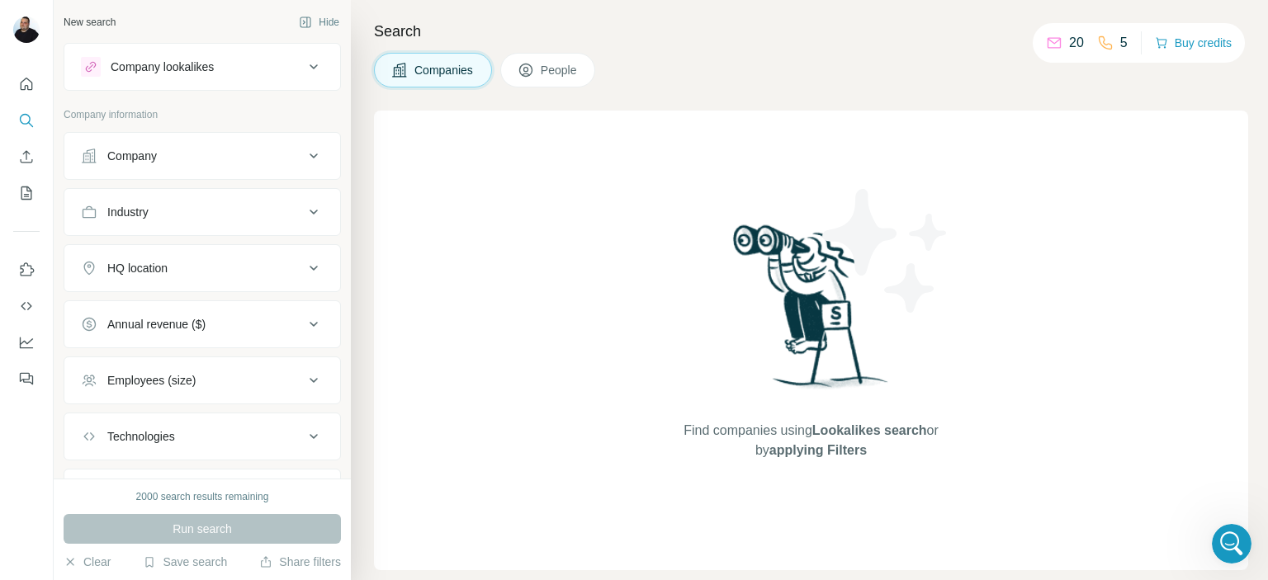
click at [261, 262] on div "HQ location" at bounding box center [192, 268] width 223 height 17
click at [266, 263] on div "HQ location" at bounding box center [192, 268] width 223 height 17
click at [272, 226] on button "Industry" at bounding box center [202, 212] width 276 height 40
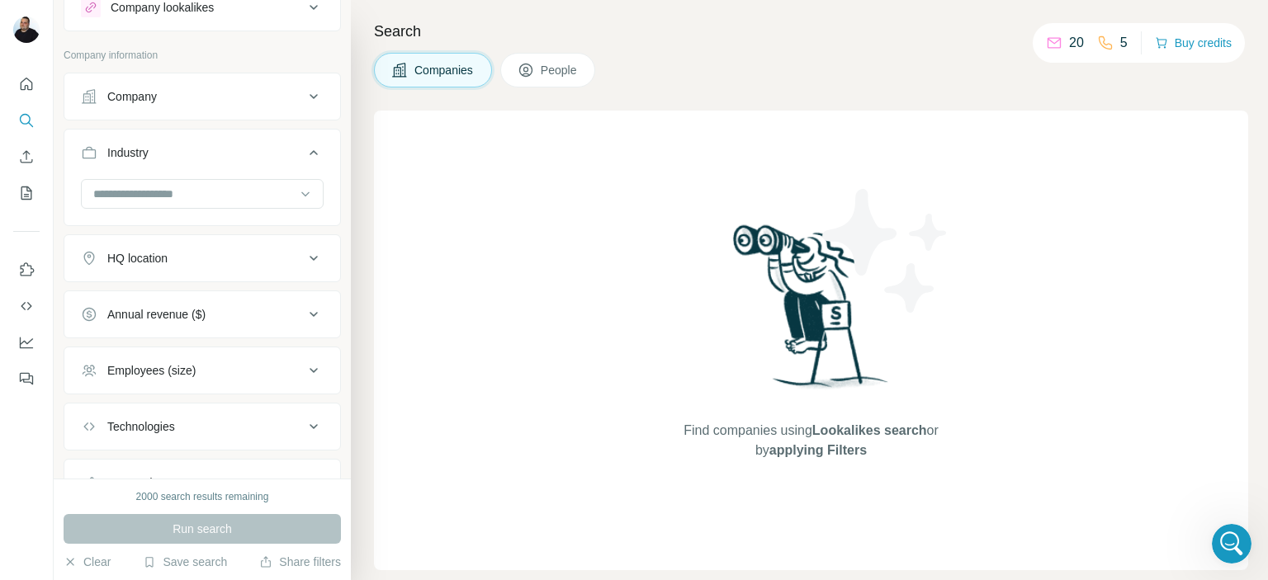
scroll to position [130, 0]
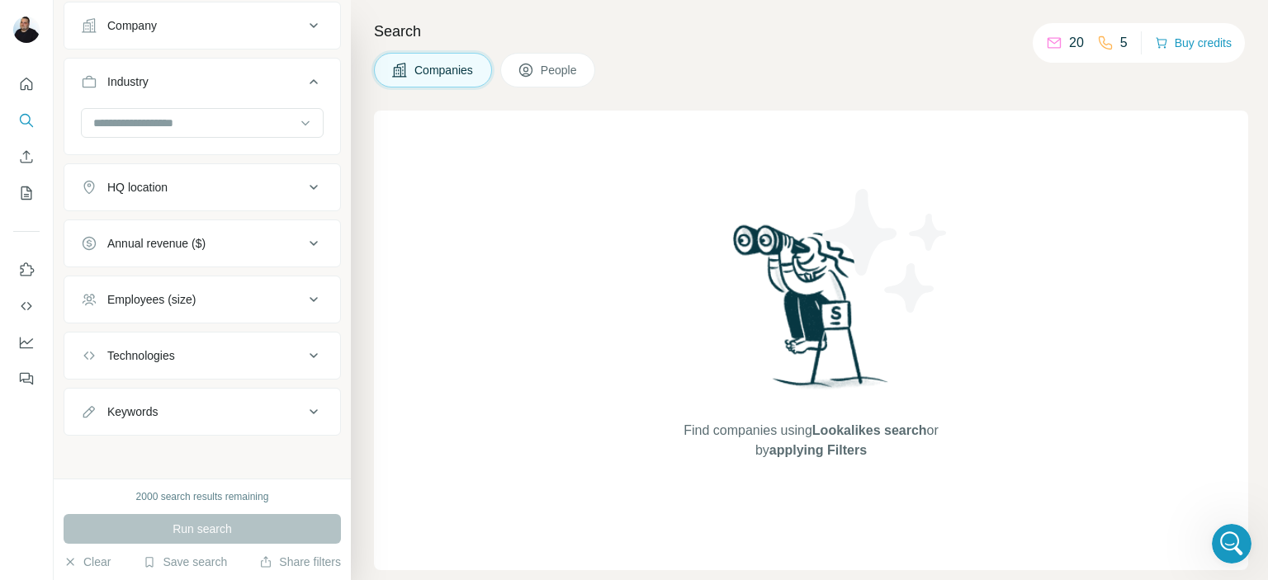
click at [246, 307] on button "Employees (size)" at bounding box center [202, 300] width 276 height 40
click at [246, 306] on button "Employees (size)" at bounding box center [202, 303] width 276 height 46
click at [241, 340] on button "Technologies" at bounding box center [202, 356] width 276 height 40
click at [188, 399] on input "text" at bounding box center [202, 397] width 243 height 30
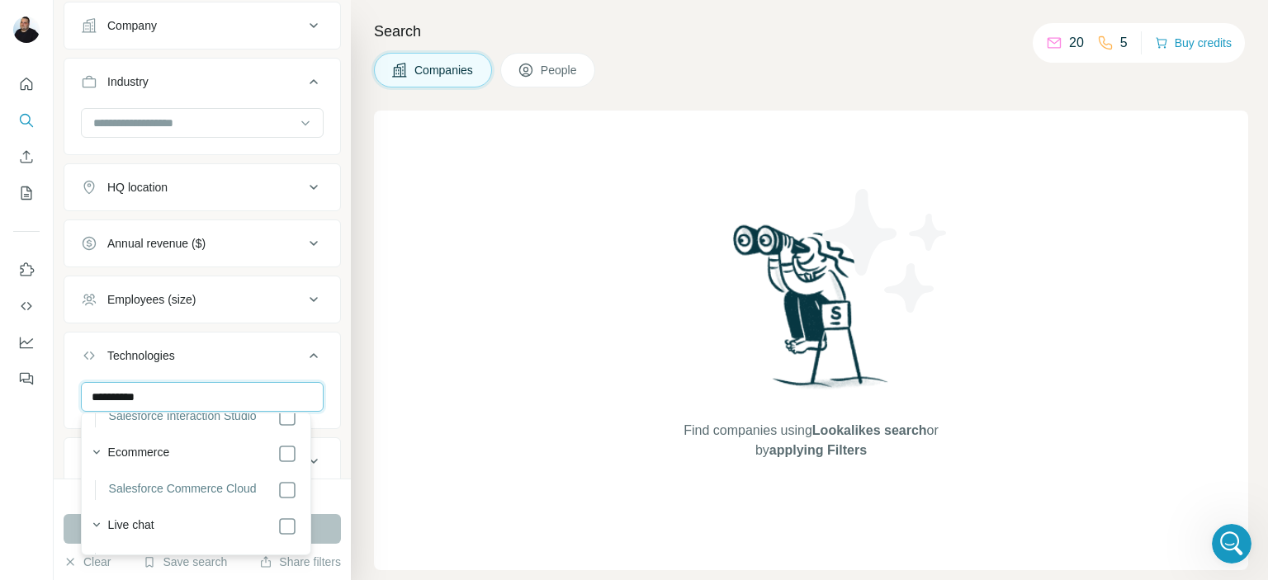
scroll to position [248, 0]
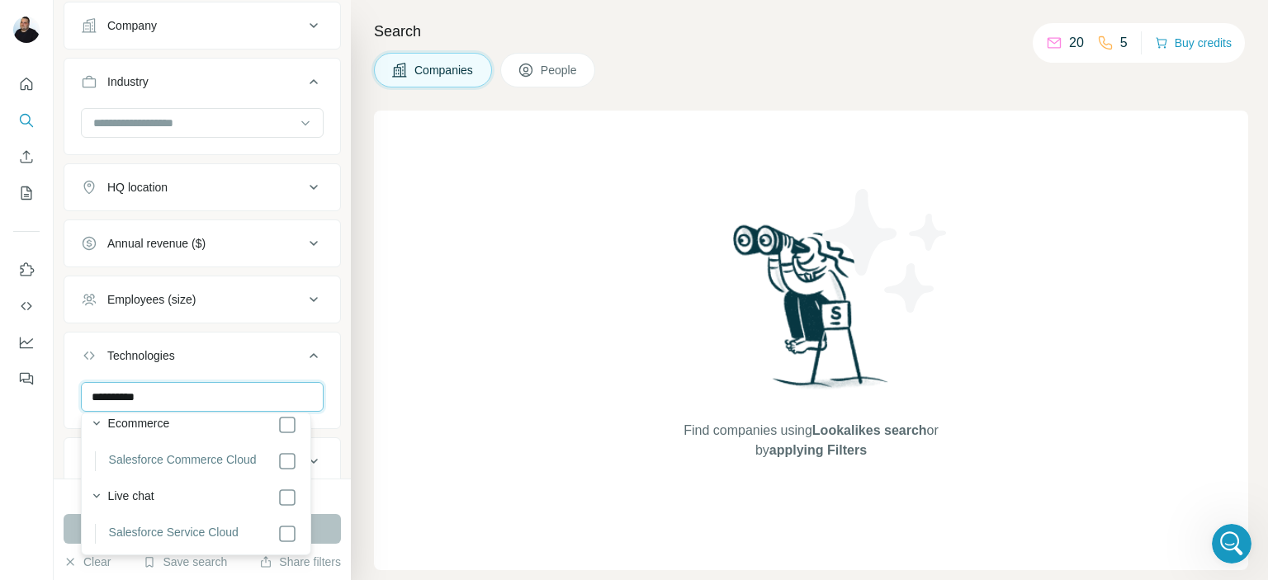
type input "**********"
click at [321, 389] on div "**********" at bounding box center [202, 433] width 276 height 102
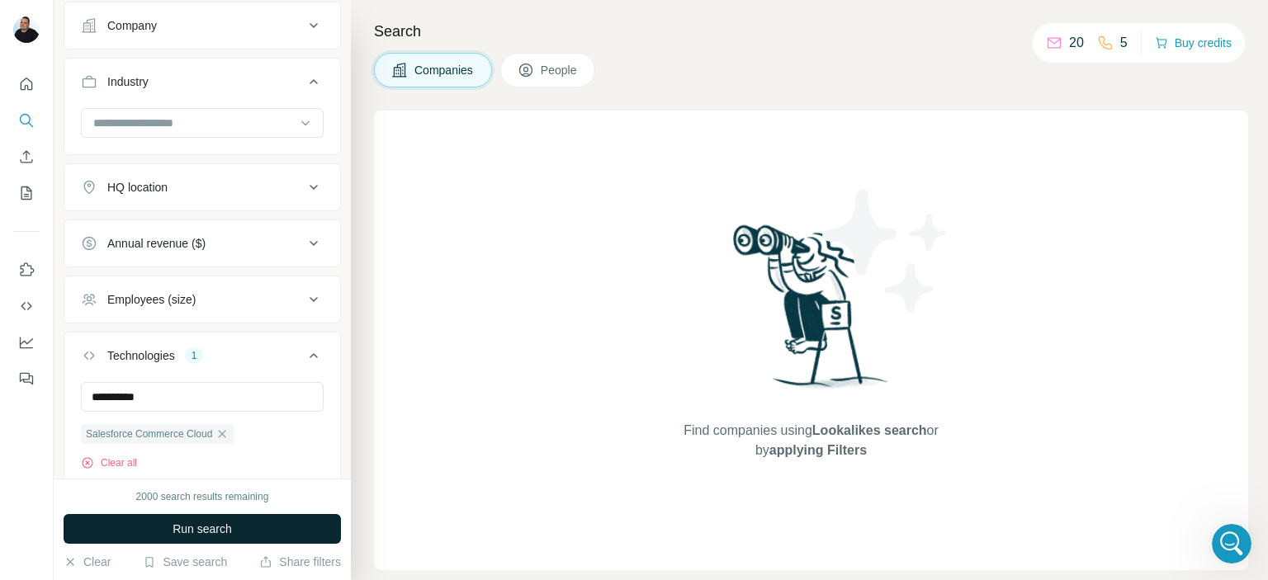
click at [327, 530] on button "Run search" at bounding box center [202, 529] width 277 height 30
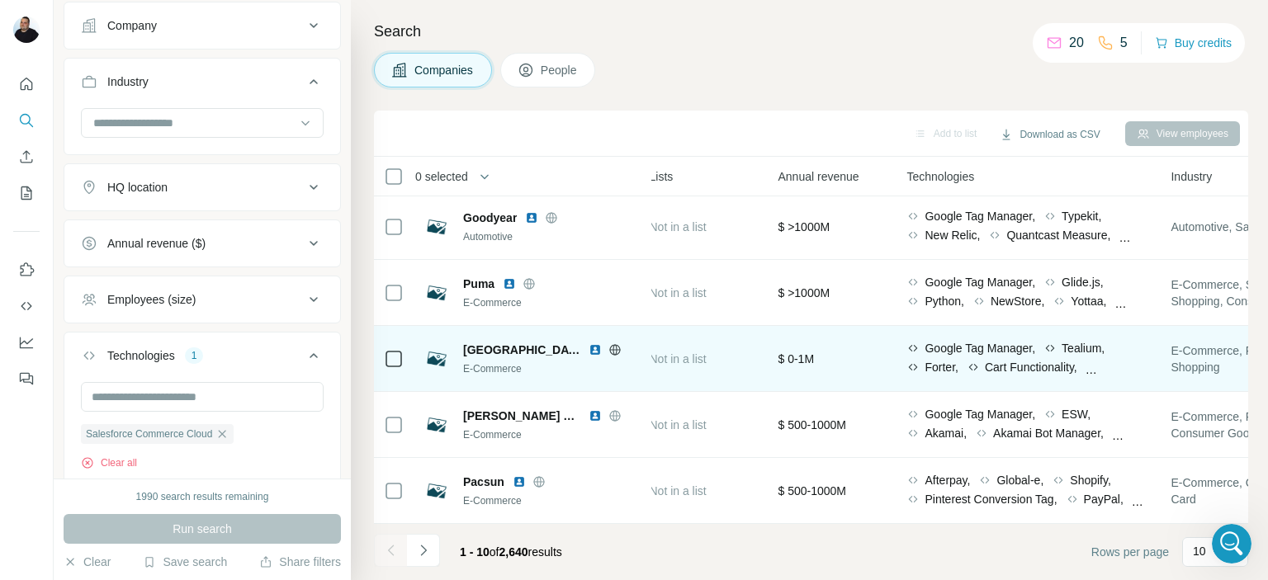
scroll to position [0, 700]
